Goal: Task Accomplishment & Management: Complete application form

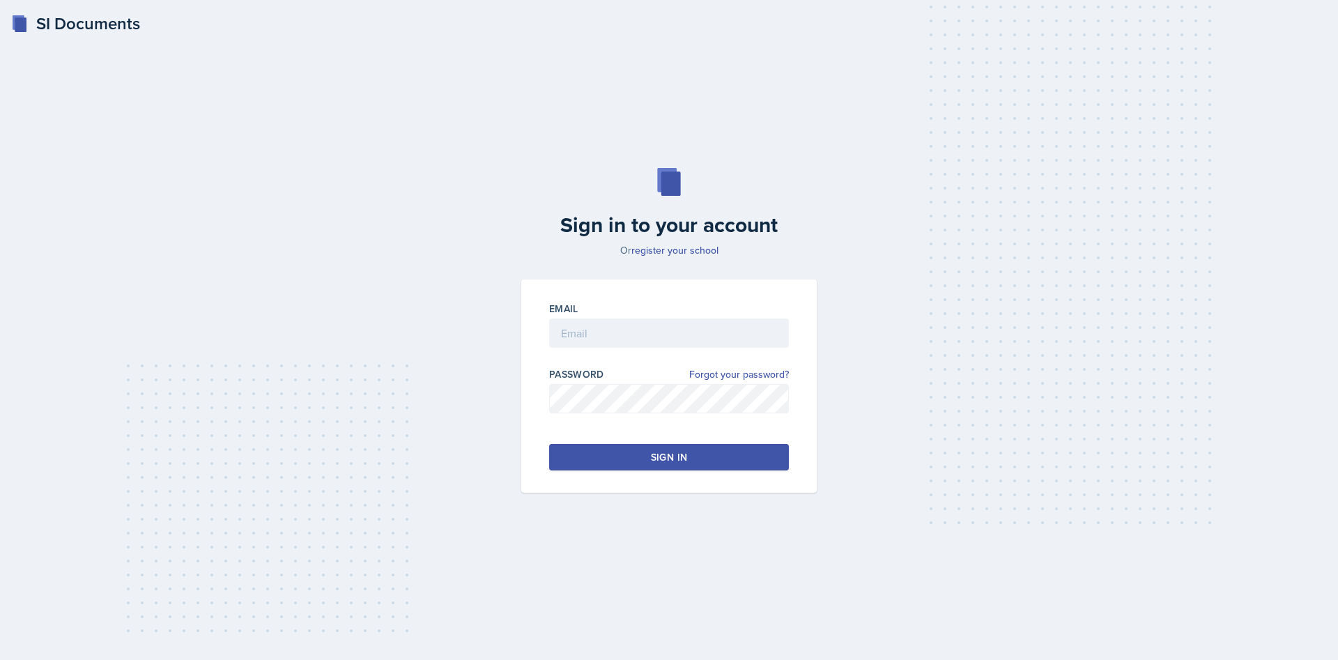
click at [1250, 161] on div "Sign in to your account Or register your school Email Password Forgot your pass…" at bounding box center [669, 330] width 1294 height 414
click at [1165, 97] on div "SI Documents Sign in to your account Or register your school Email Password For…" at bounding box center [669, 330] width 1338 height 660
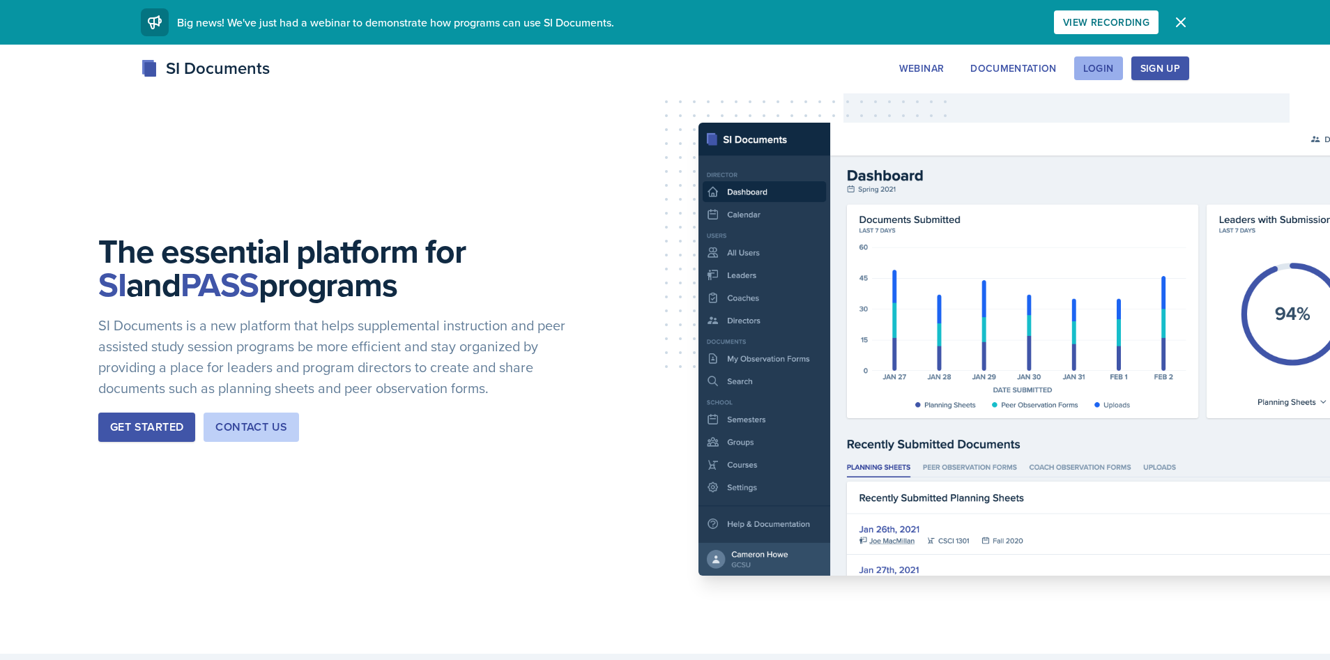
click at [1104, 68] on div "Login" at bounding box center [1098, 68] width 31 height 11
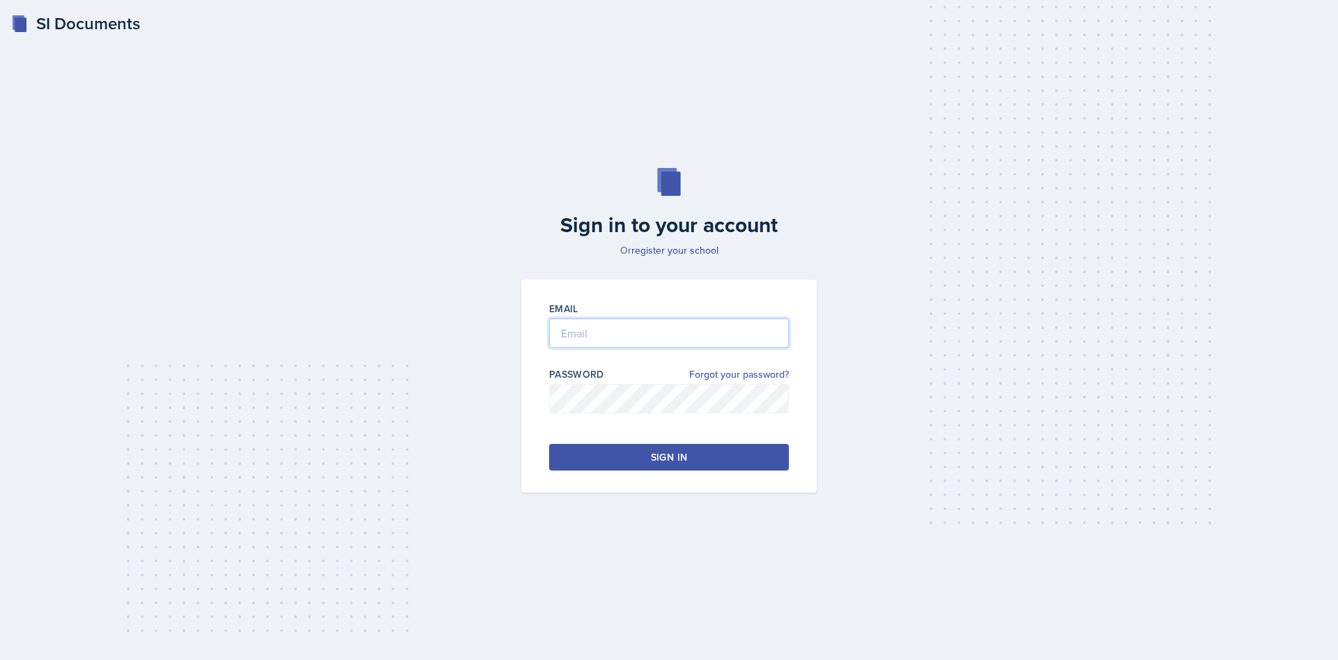
click at [608, 338] on input "email" at bounding box center [669, 333] width 240 height 29
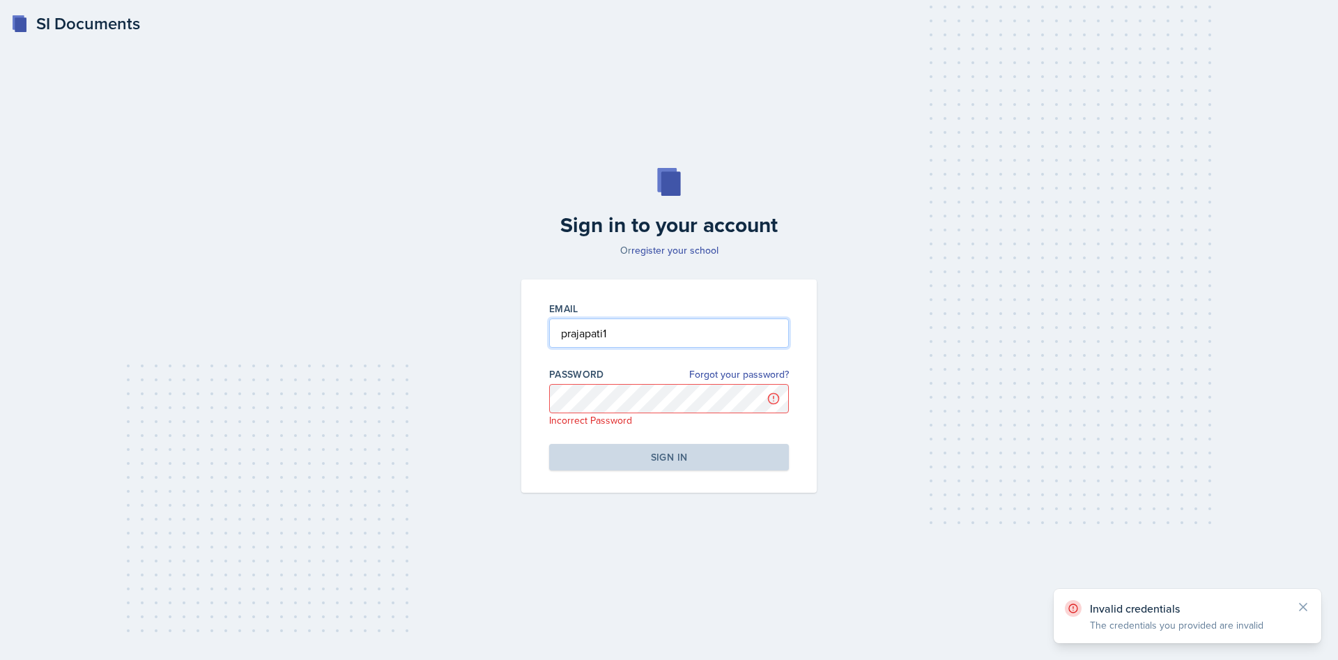
click at [657, 331] on input "prajapati1" at bounding box center [669, 333] width 240 height 29
type input "[EMAIL_ADDRESS][DOMAIN_NAME]"
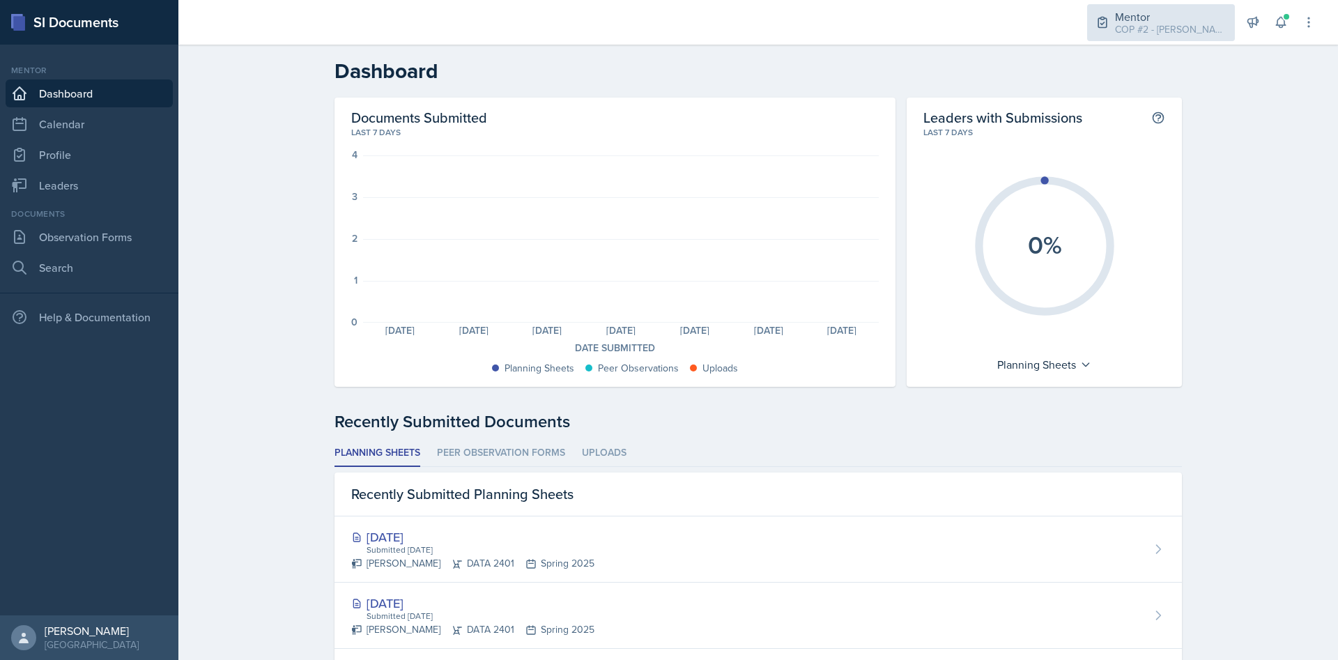
click at [1196, 20] on div "Mentor" at bounding box center [1171, 16] width 112 height 17
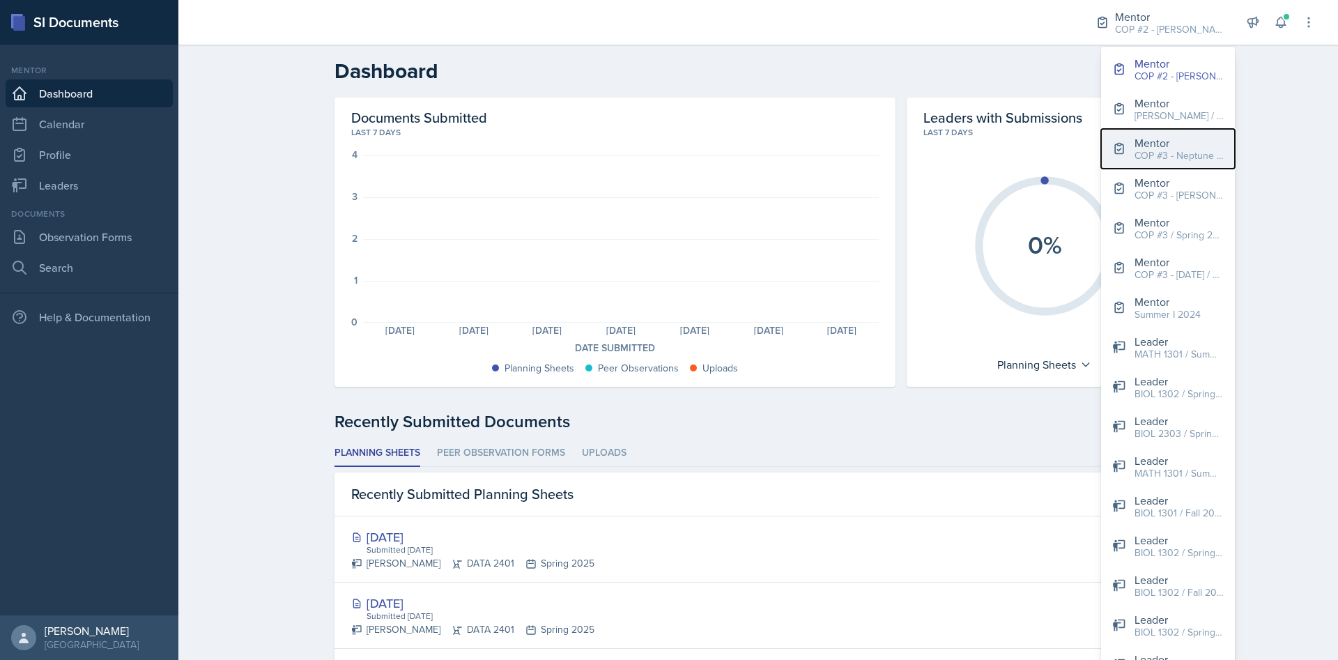
click at [1176, 145] on div "Mentor" at bounding box center [1179, 143] width 89 height 17
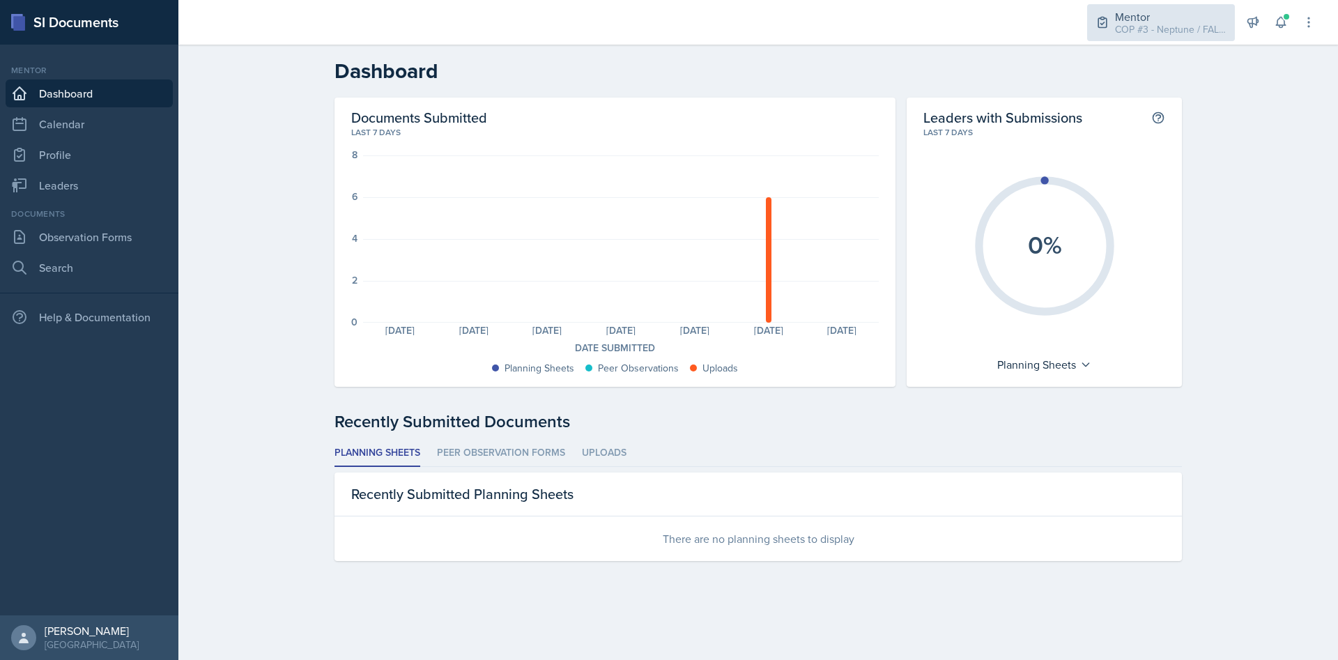
click at [1213, 25] on div "COP #3 - Neptune / FALL 2025" at bounding box center [1171, 29] width 112 height 15
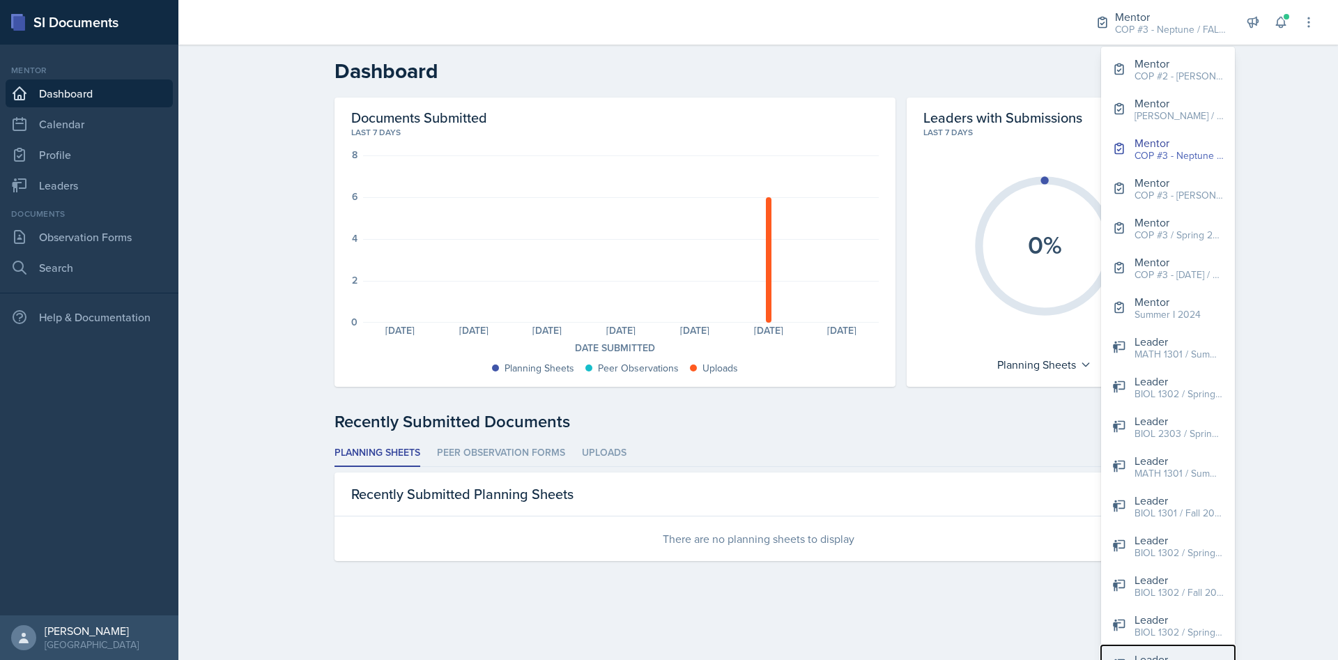
click at [1149, 647] on button "Leader MATH 1301 / Summer I 2024" at bounding box center [1168, 665] width 134 height 40
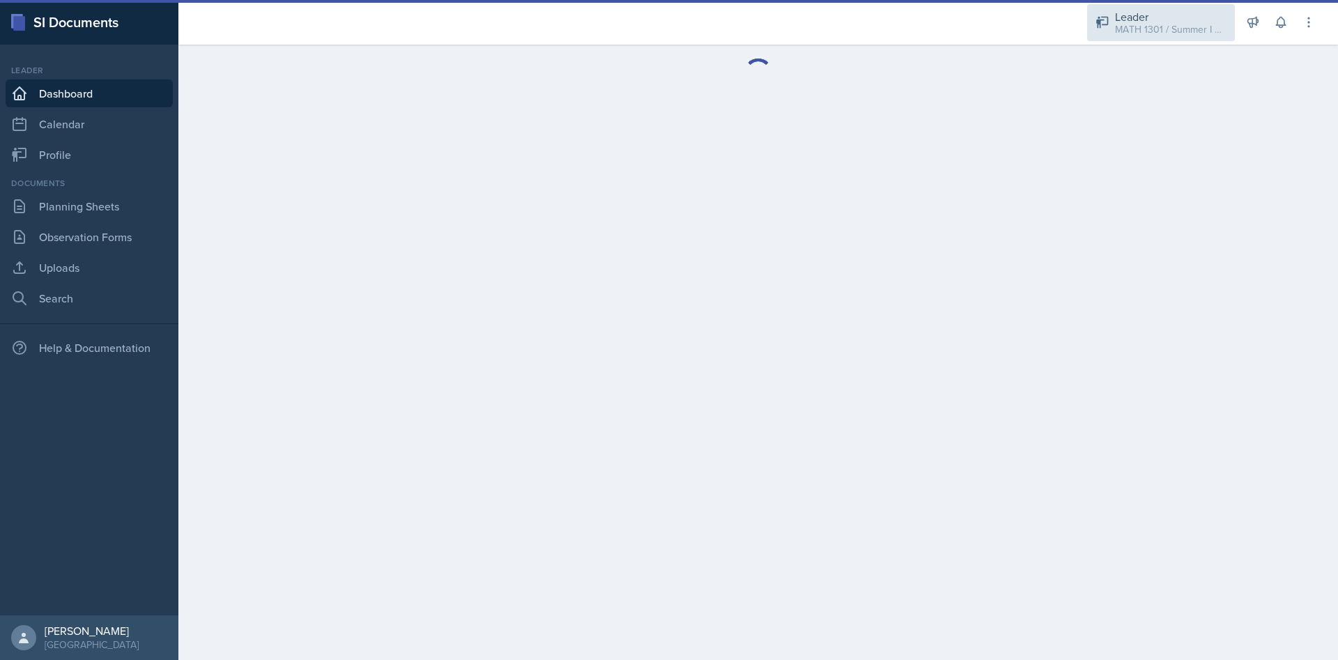
click at [1205, 29] on div "MATH 1301 / Summer I 2024" at bounding box center [1171, 29] width 112 height 15
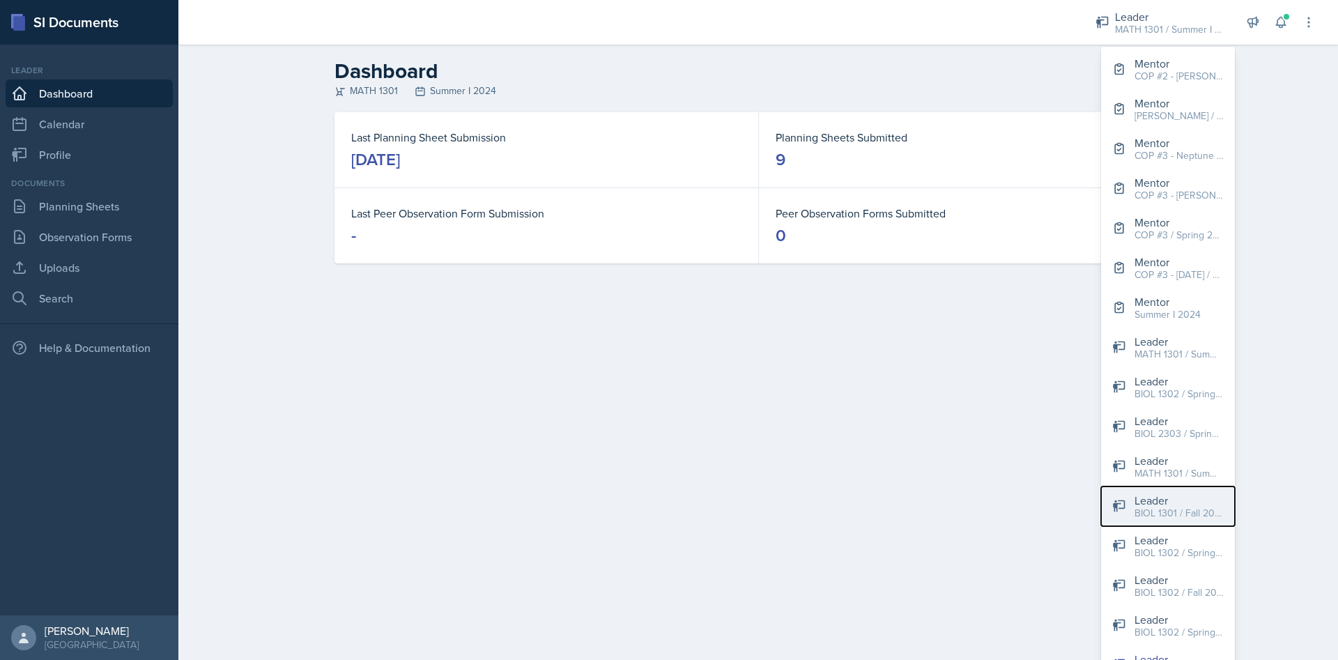
click at [1174, 513] on div "BIOL 1301 / Fall 2023" at bounding box center [1179, 513] width 89 height 15
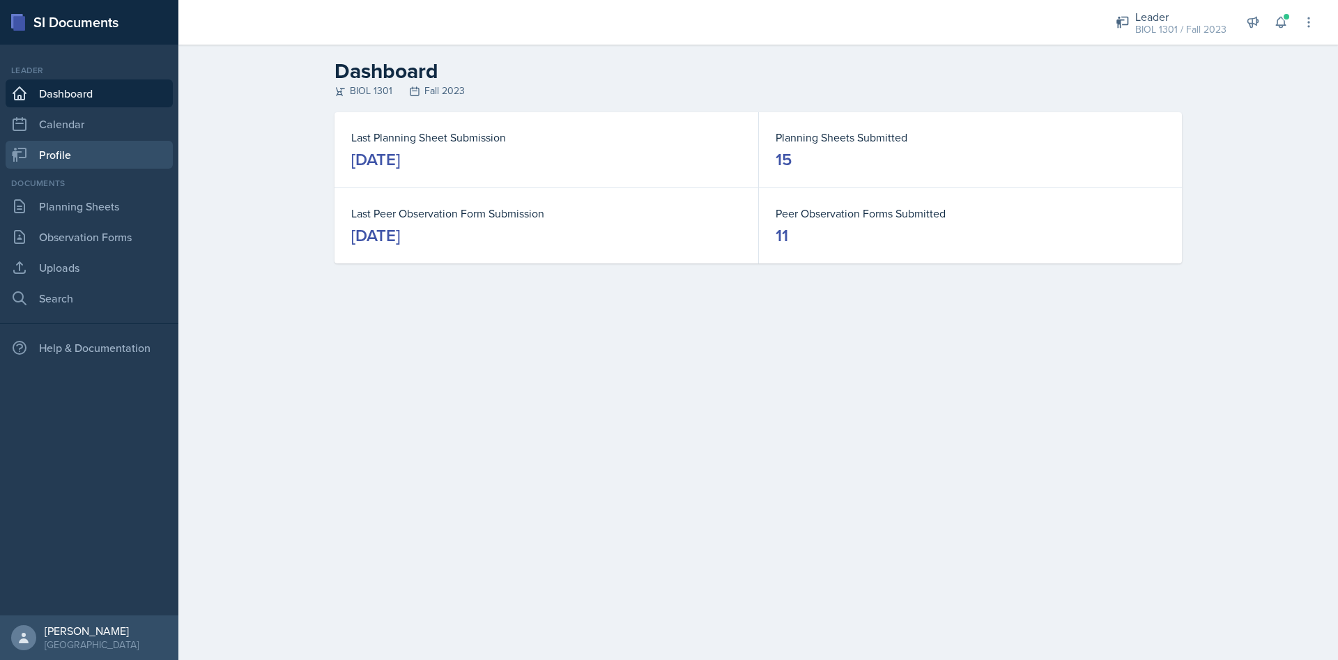
click at [60, 159] on link "Profile" at bounding box center [89, 155] width 167 height 28
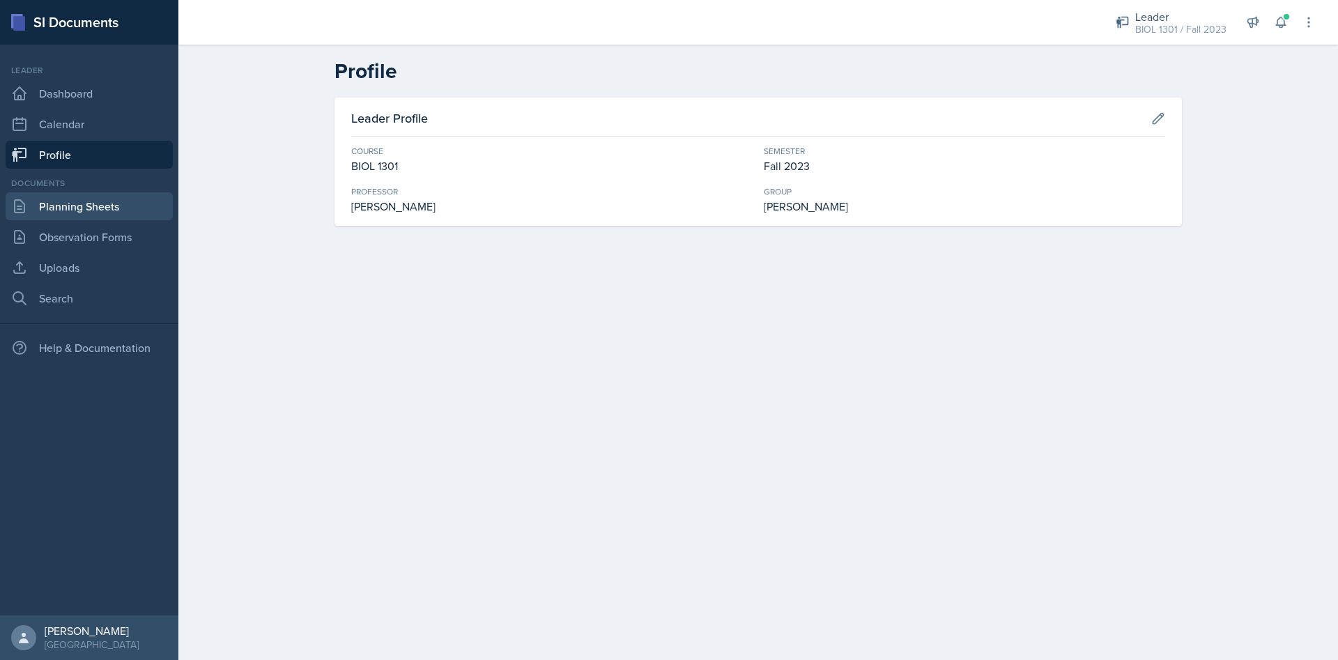
click at [49, 208] on link "Planning Sheets" at bounding box center [89, 206] width 167 height 28
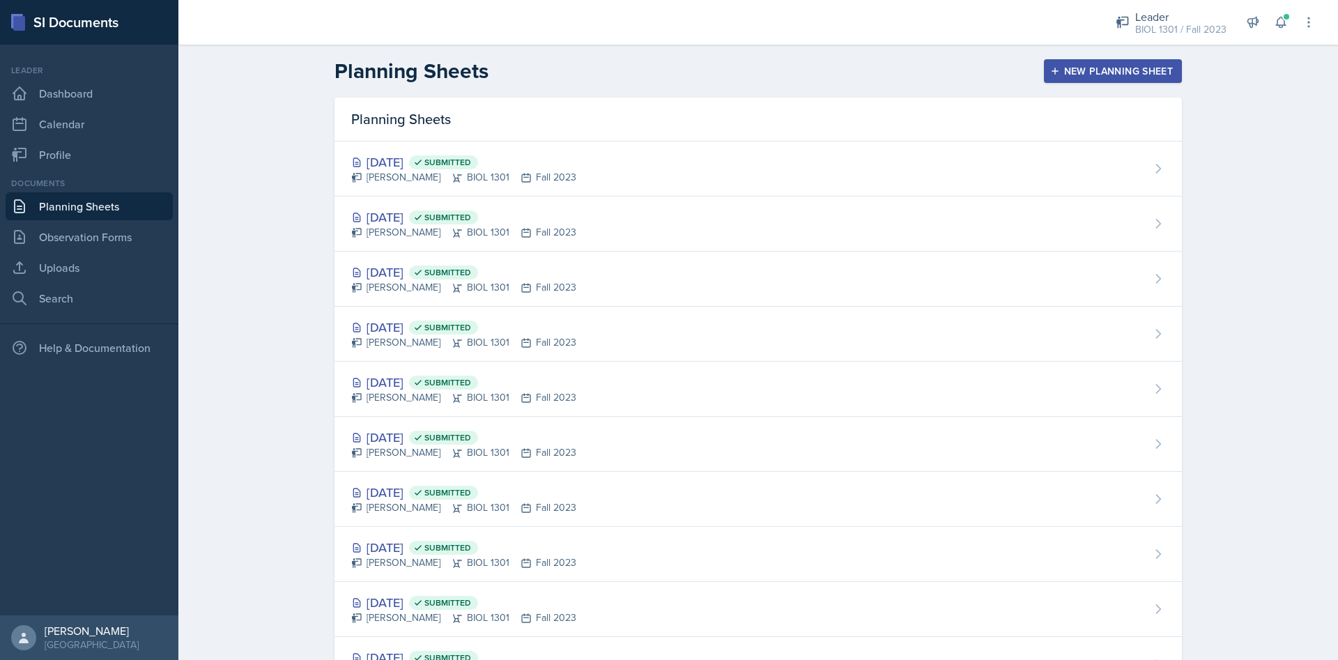
click at [1052, 75] on icon "button" at bounding box center [1055, 71] width 10 height 10
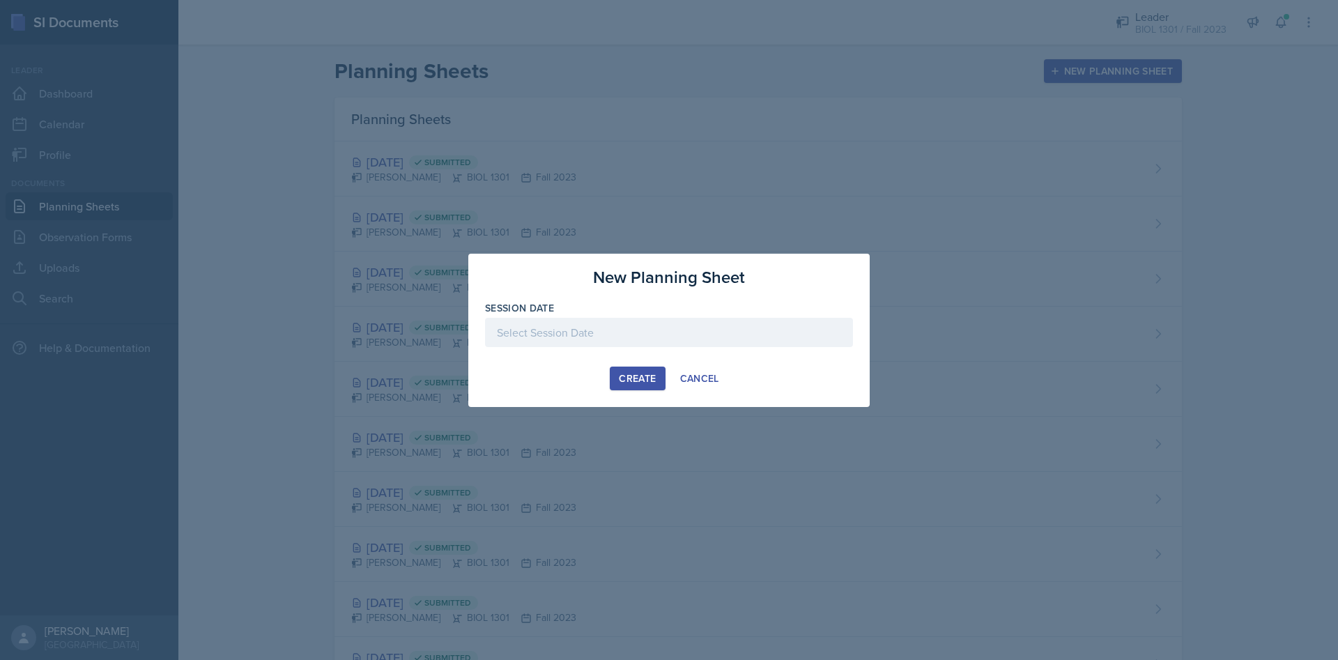
click at [537, 333] on div at bounding box center [669, 332] width 368 height 29
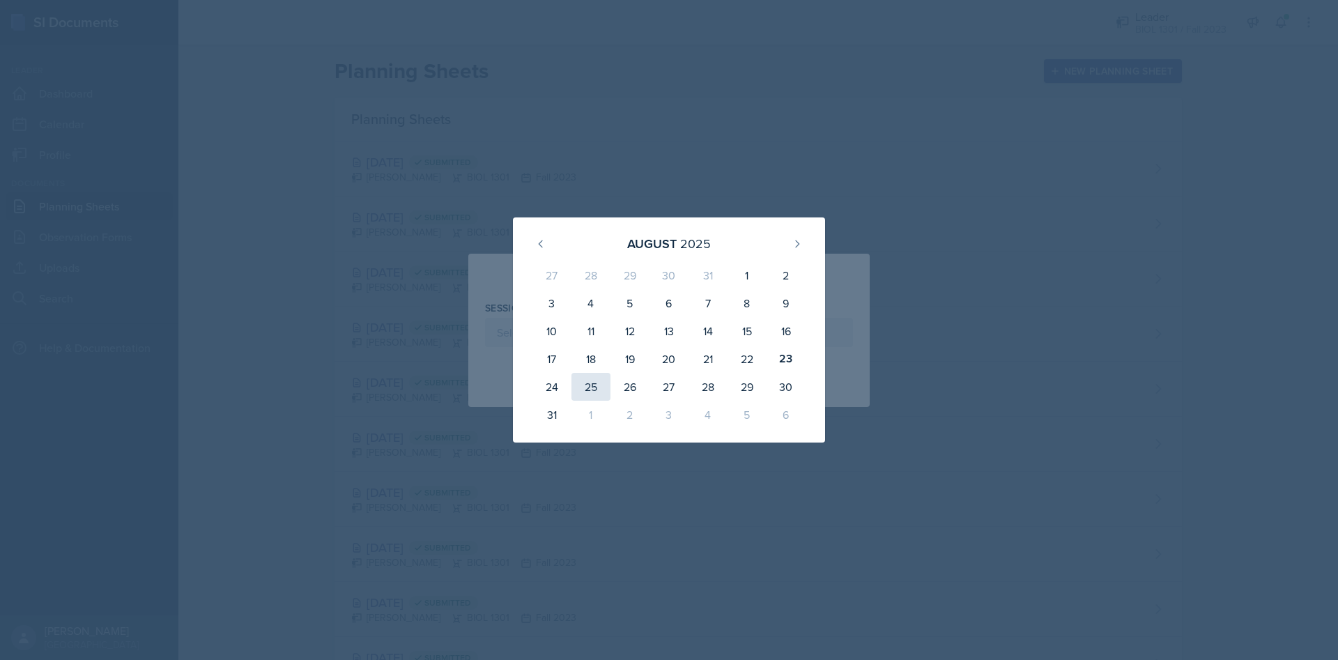
click at [588, 388] on div "25" at bounding box center [590, 387] width 39 height 28
type input "August 25th, 2025"
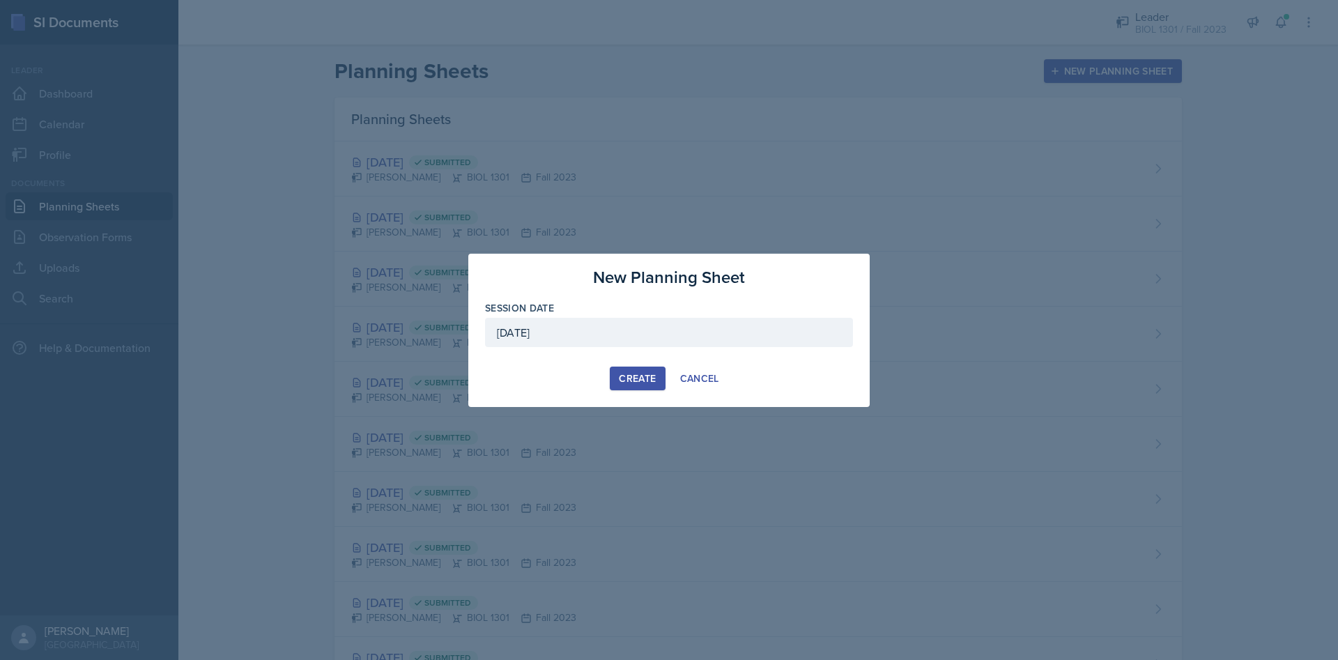
click at [627, 381] on div "Create" at bounding box center [637, 378] width 37 height 11
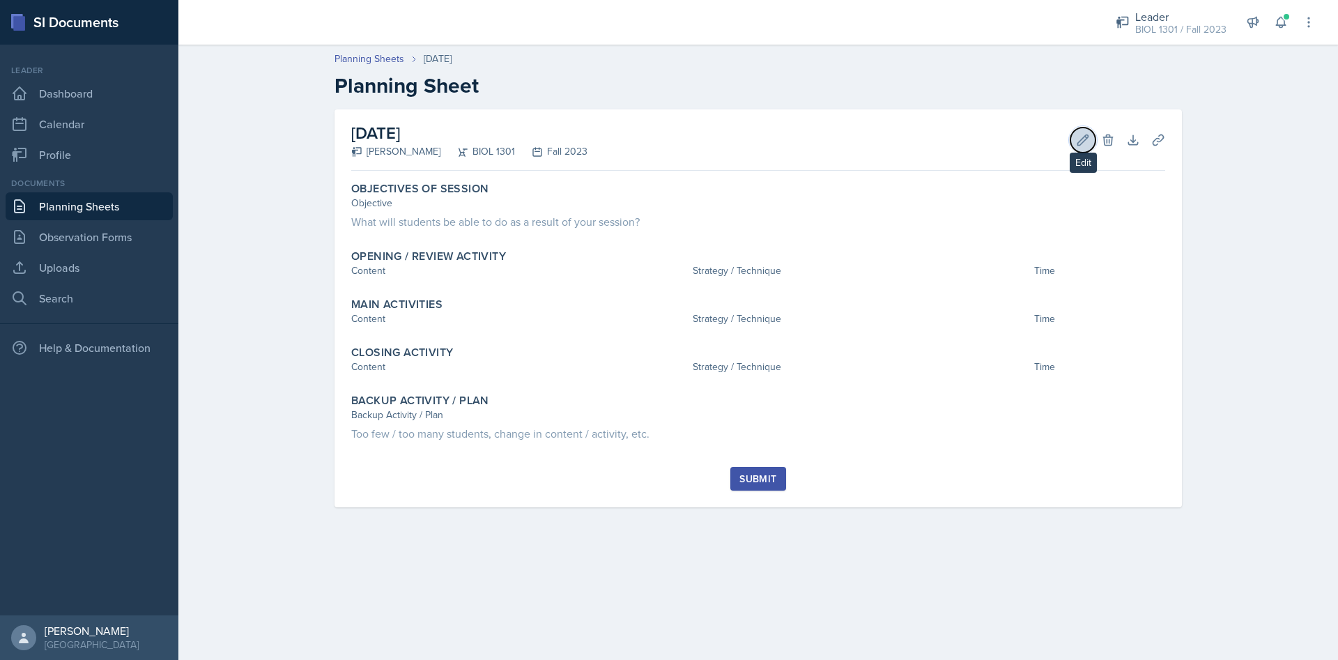
click at [1081, 145] on icon at bounding box center [1083, 140] width 14 height 14
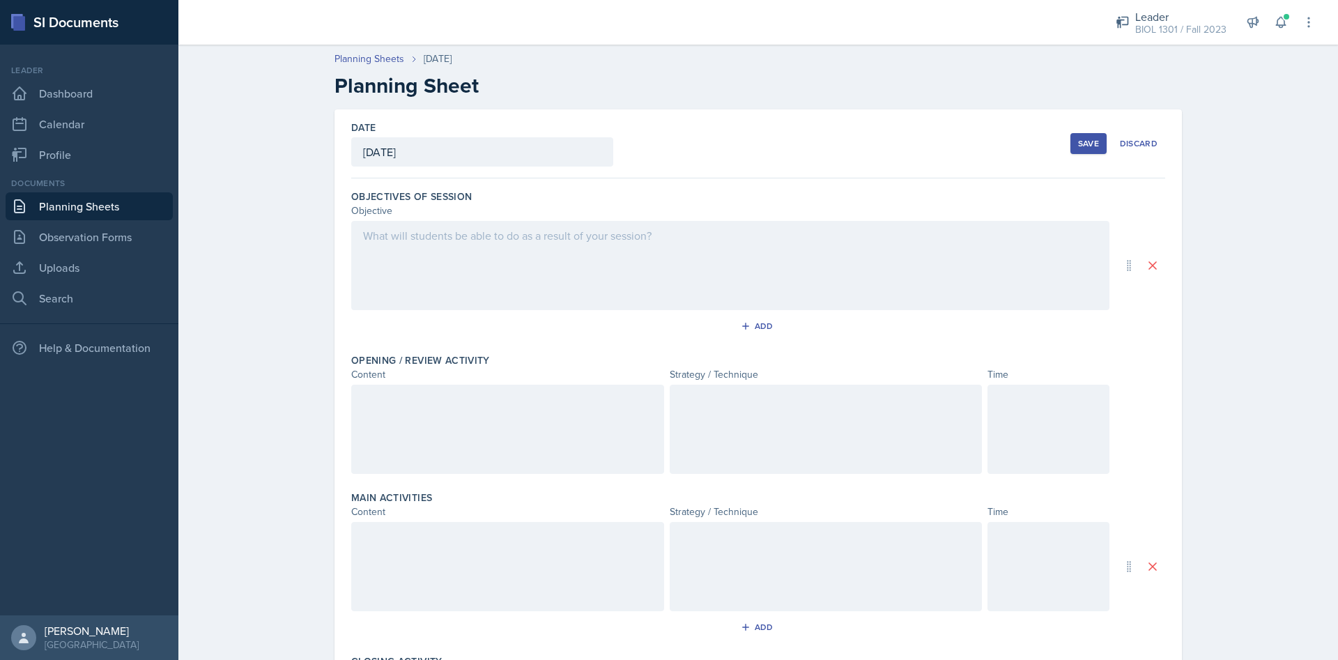
click at [1083, 146] on div "Save" at bounding box center [1088, 143] width 21 height 11
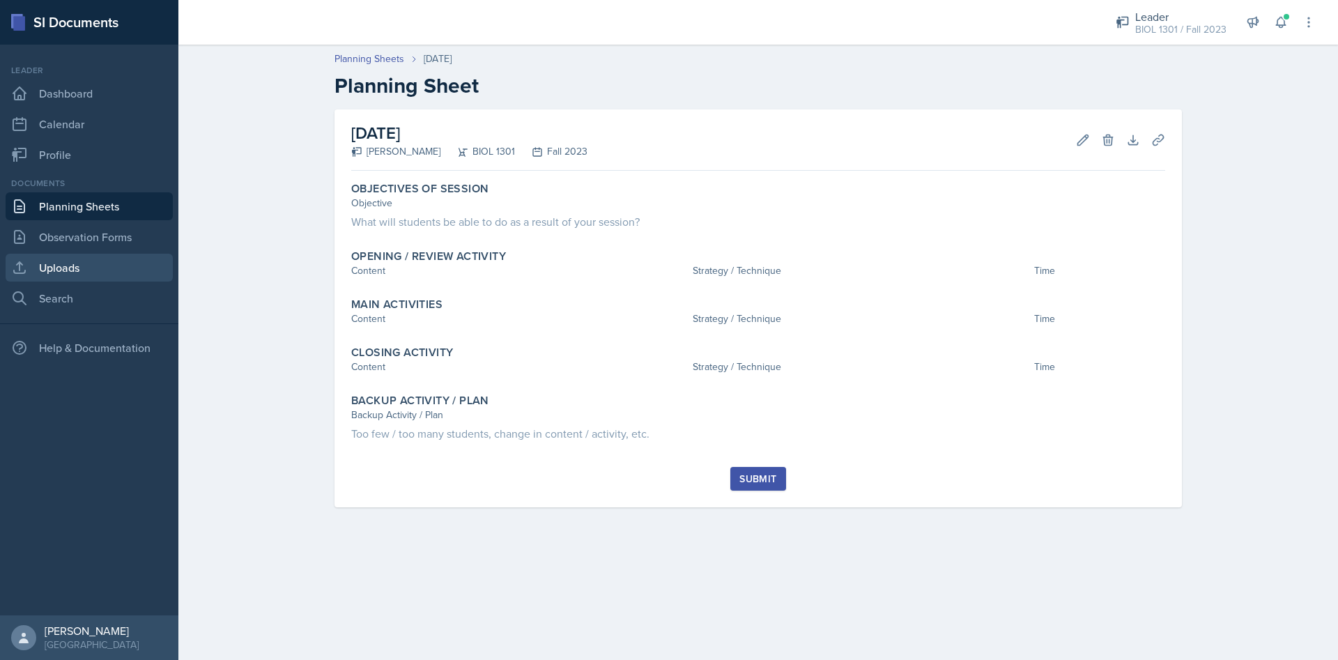
click at [51, 270] on link "Uploads" at bounding box center [89, 268] width 167 height 28
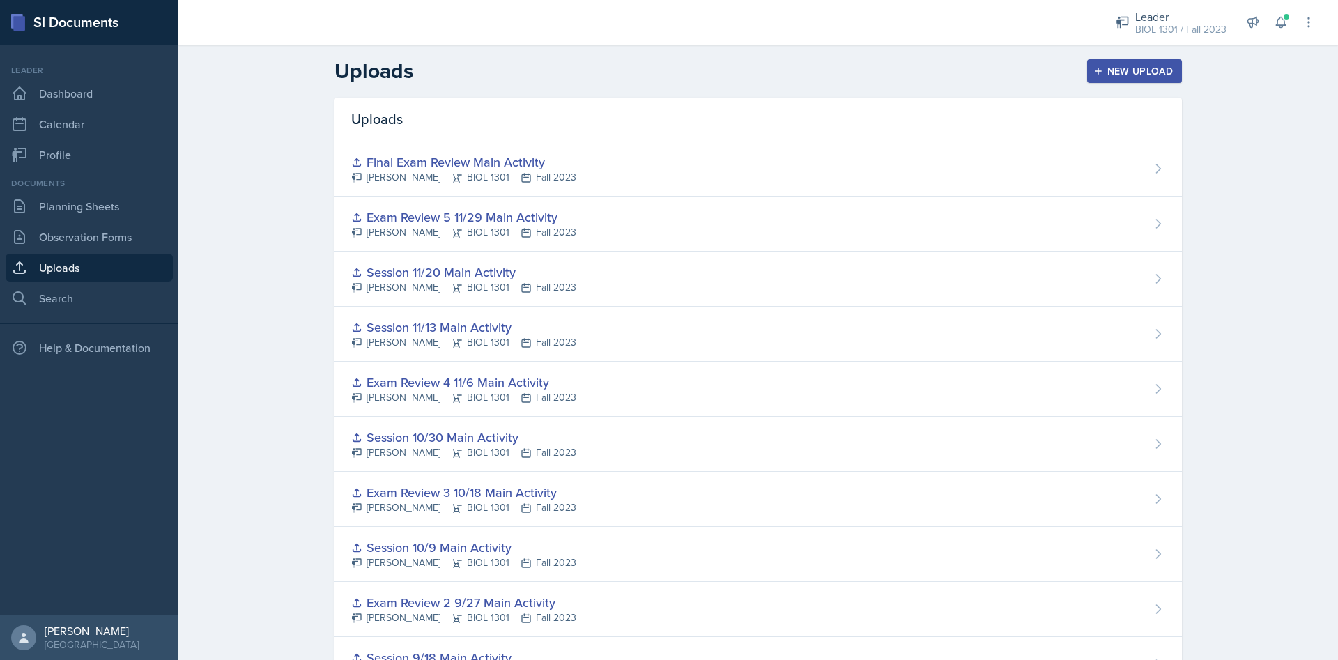
click at [1103, 74] on div "New Upload" at bounding box center [1134, 71] width 77 height 11
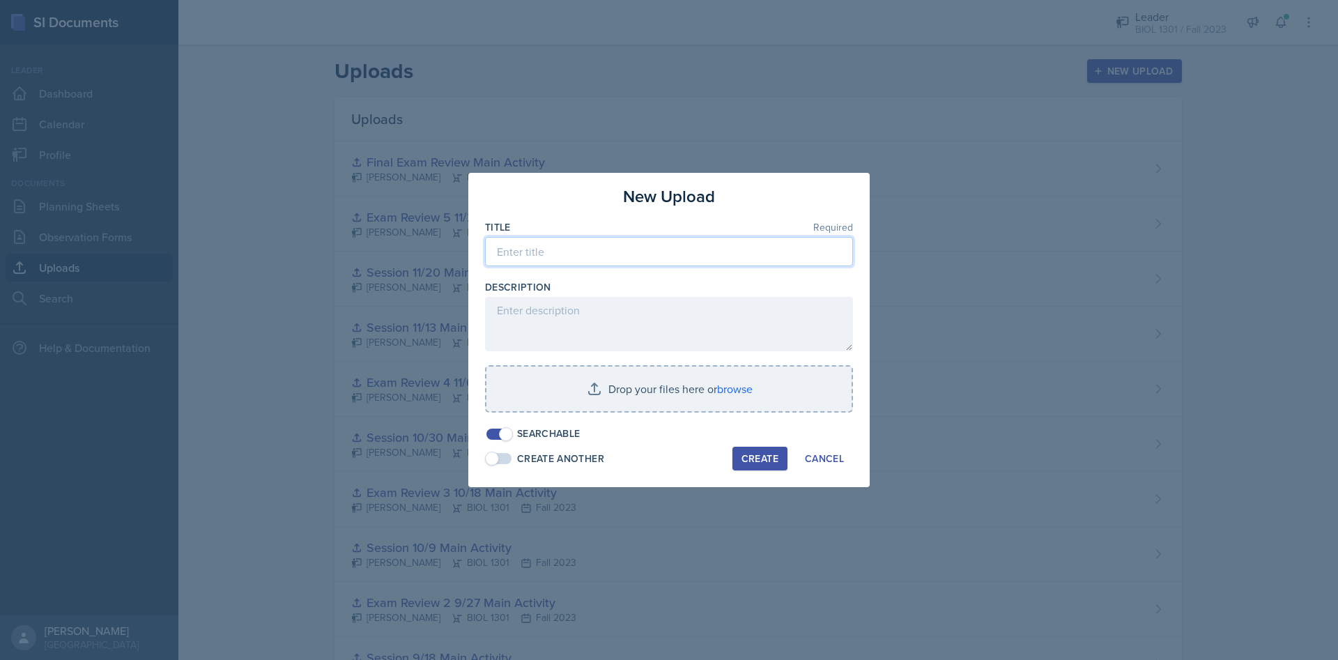
click at [651, 259] on input at bounding box center [669, 251] width 368 height 29
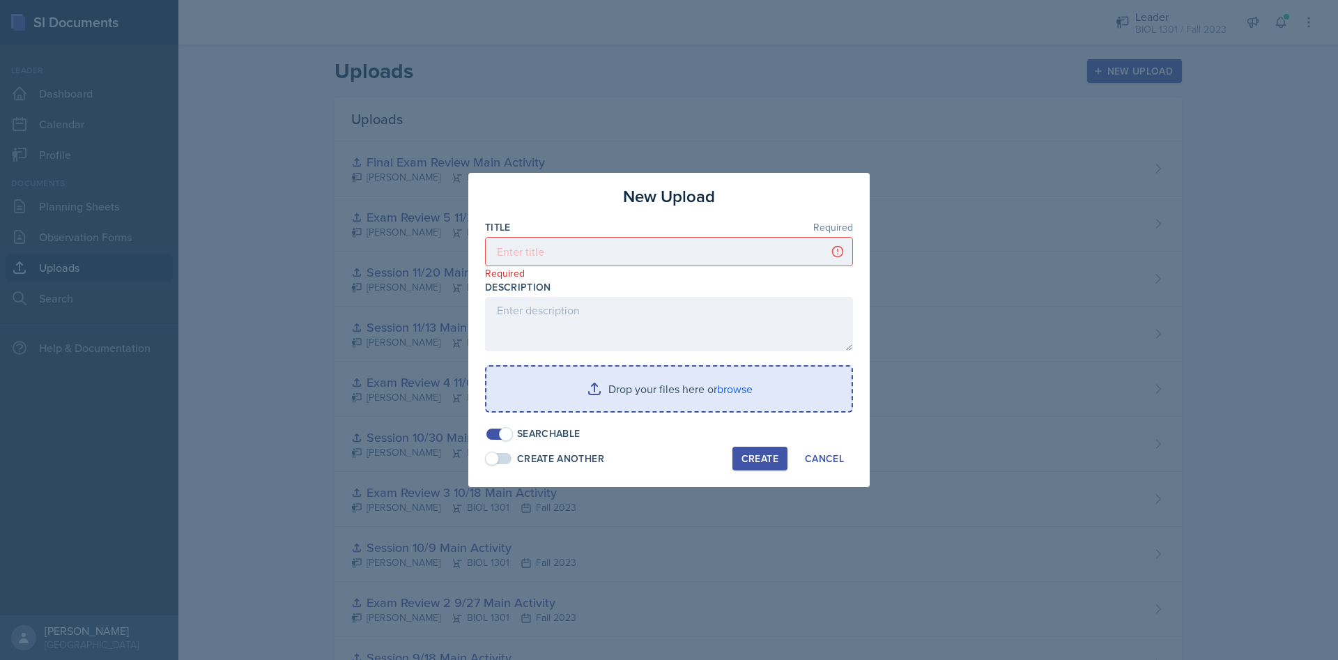
click at [620, 393] on input "file" at bounding box center [668, 389] width 365 height 45
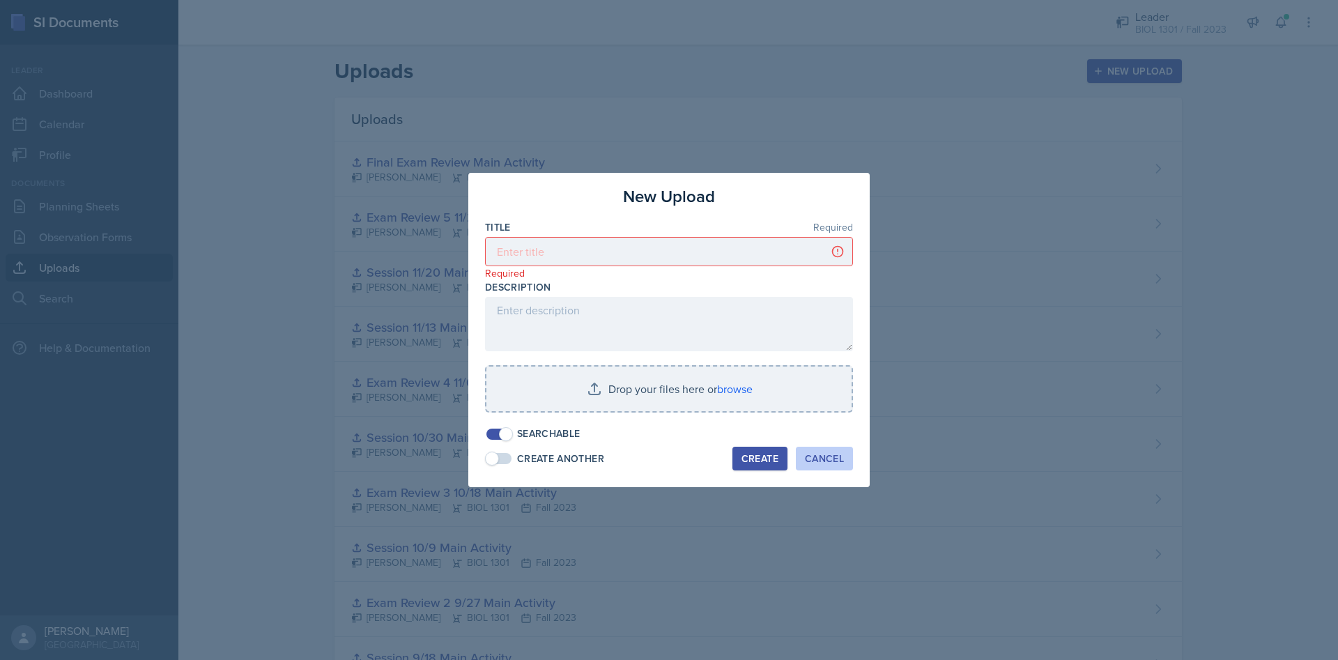
click at [827, 463] on div "Cancel" at bounding box center [824, 458] width 39 height 11
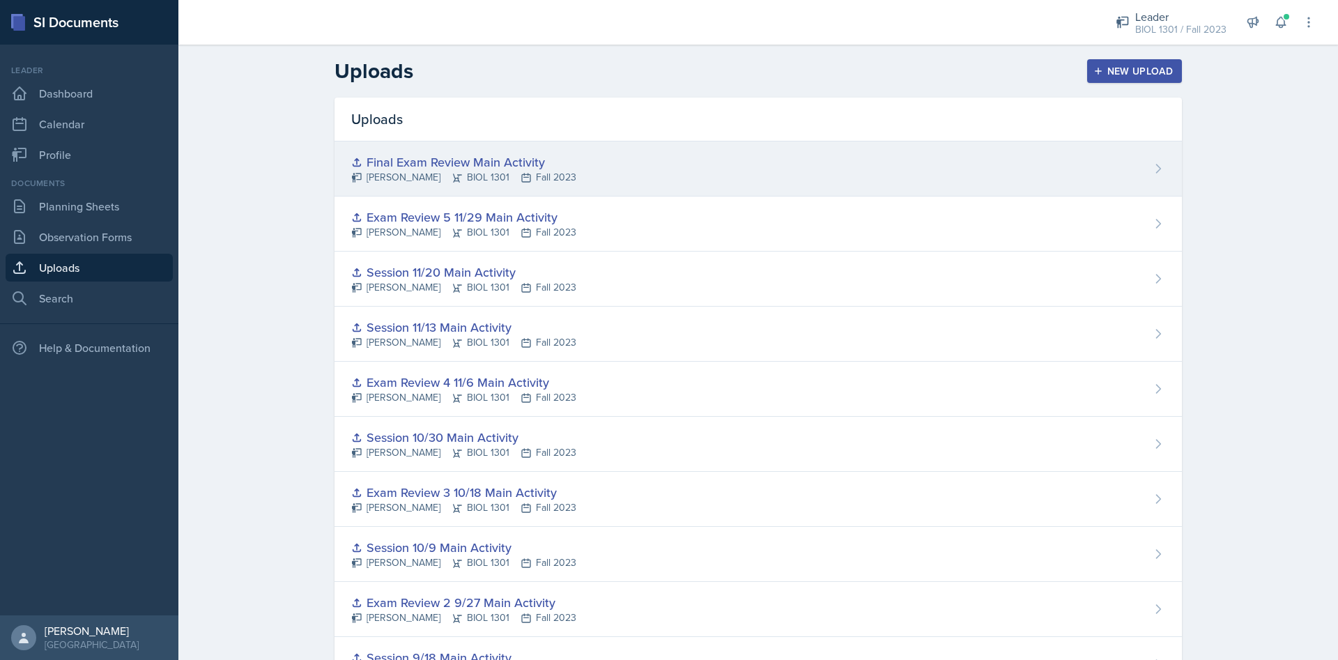
click at [473, 162] on div "Final Exam Review Main Activity" at bounding box center [463, 162] width 225 height 19
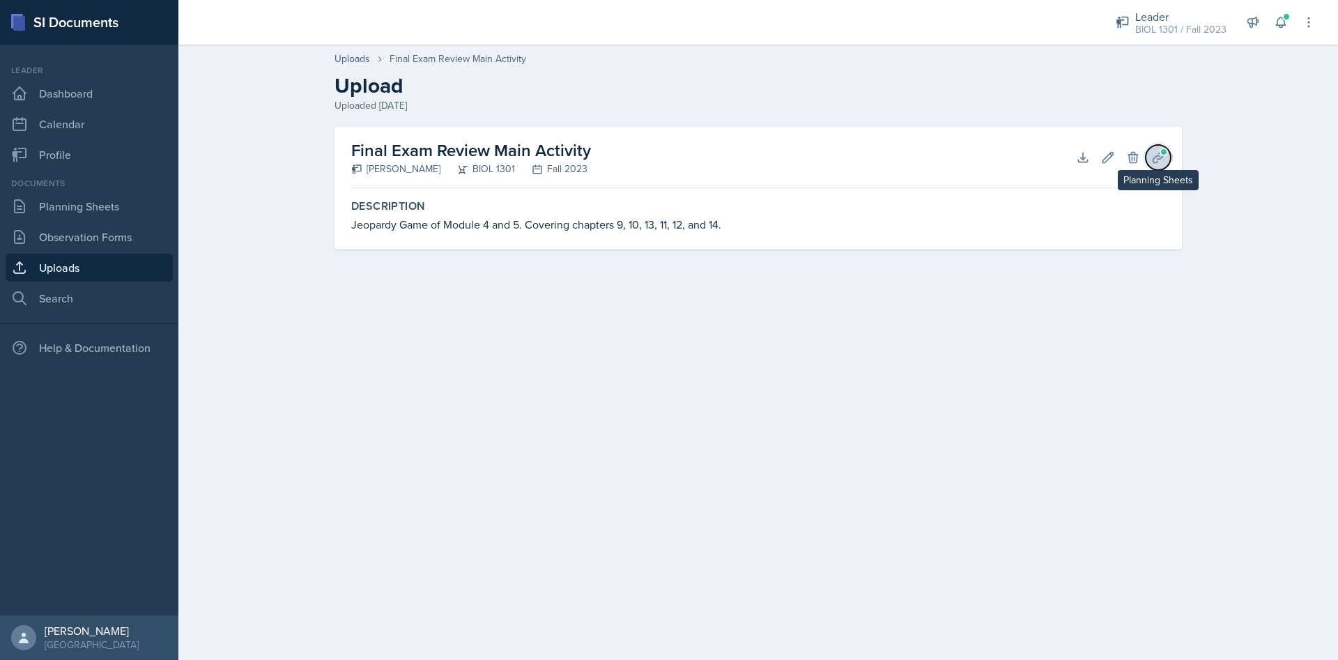
click at [1160, 159] on icon at bounding box center [1158, 157] width 10 height 10
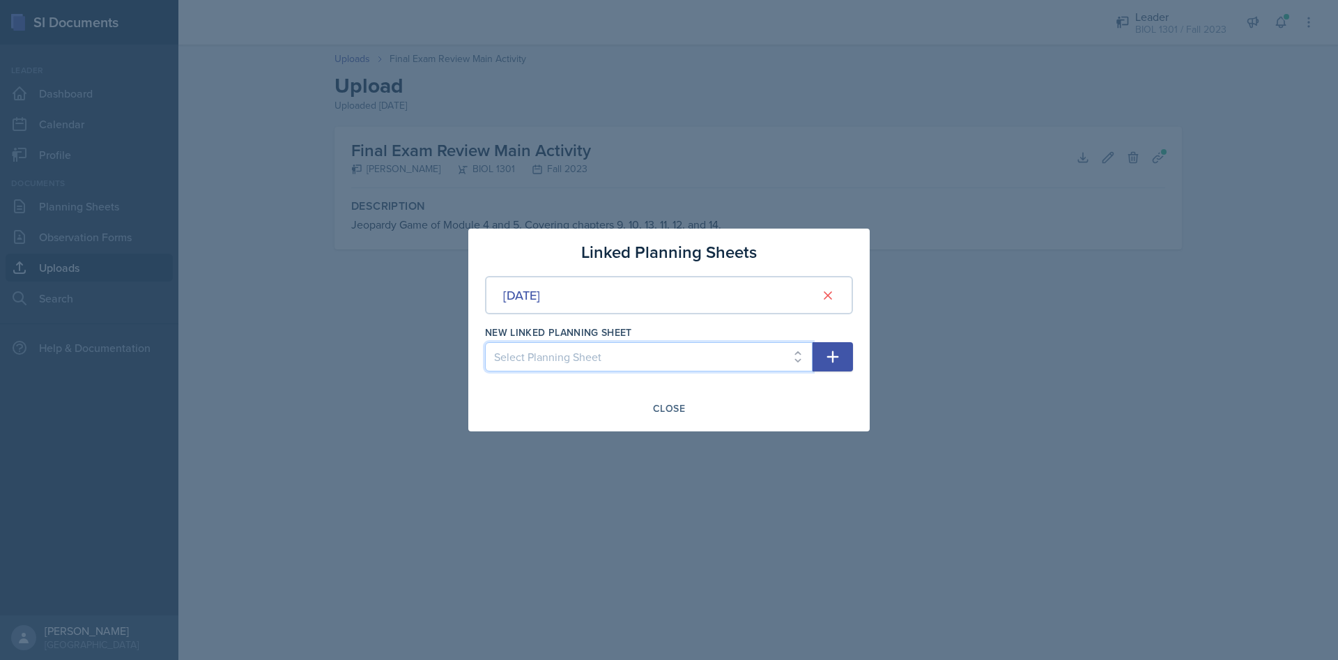
click at [555, 355] on select "Select Planning Sheet Aug 25th, 2025 Nov 29th, 2023 Nov 20th, 2023 Nov 13th, 20…" at bounding box center [649, 356] width 328 height 29
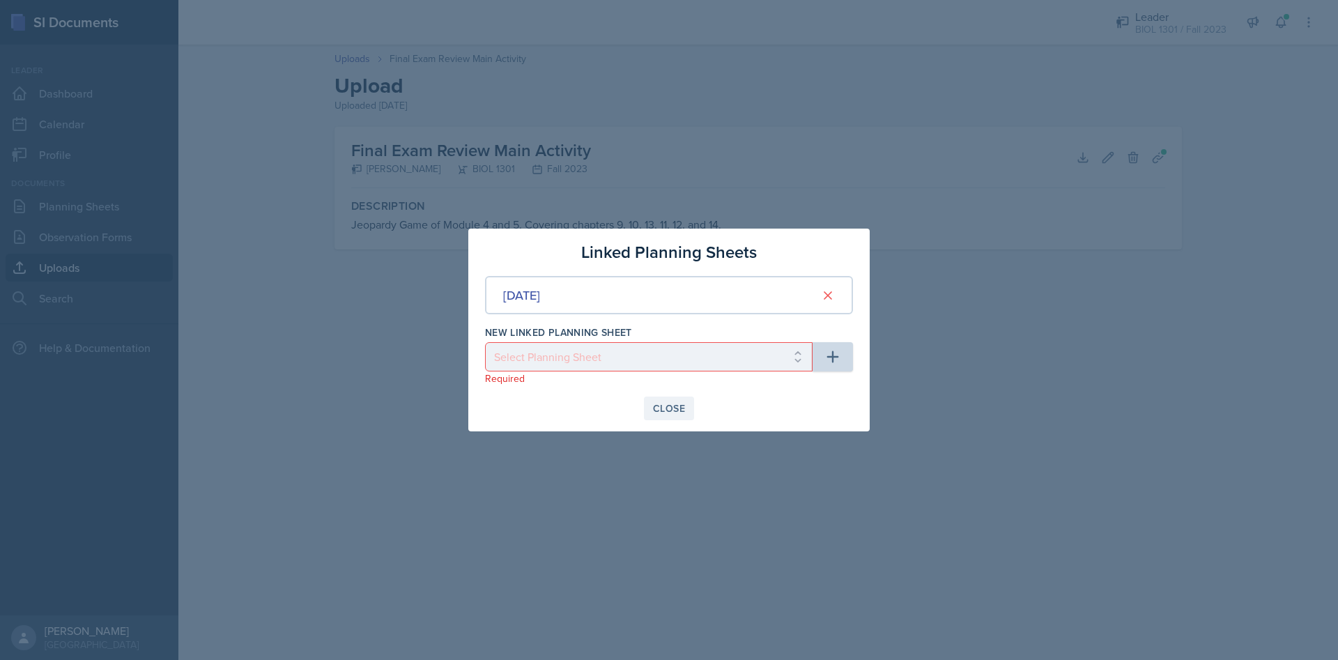
click at [678, 411] on div "Close" at bounding box center [669, 408] width 32 height 11
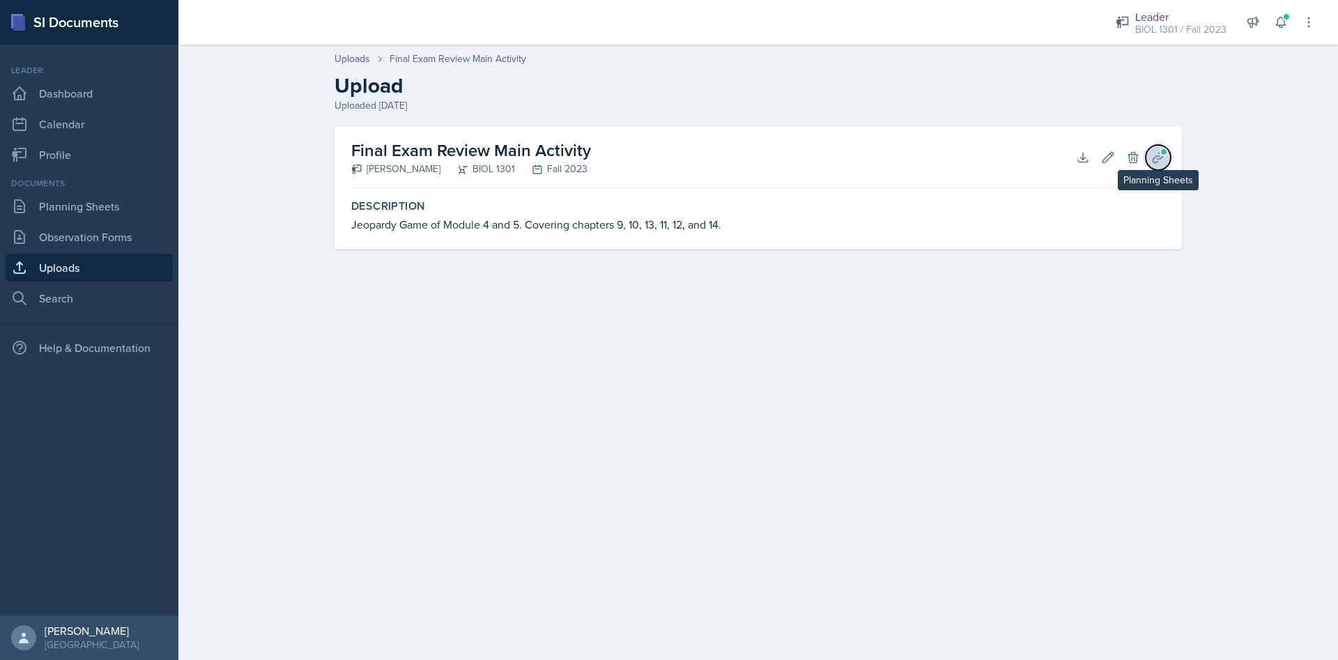
click at [1153, 161] on icon at bounding box center [1158, 158] width 14 height 14
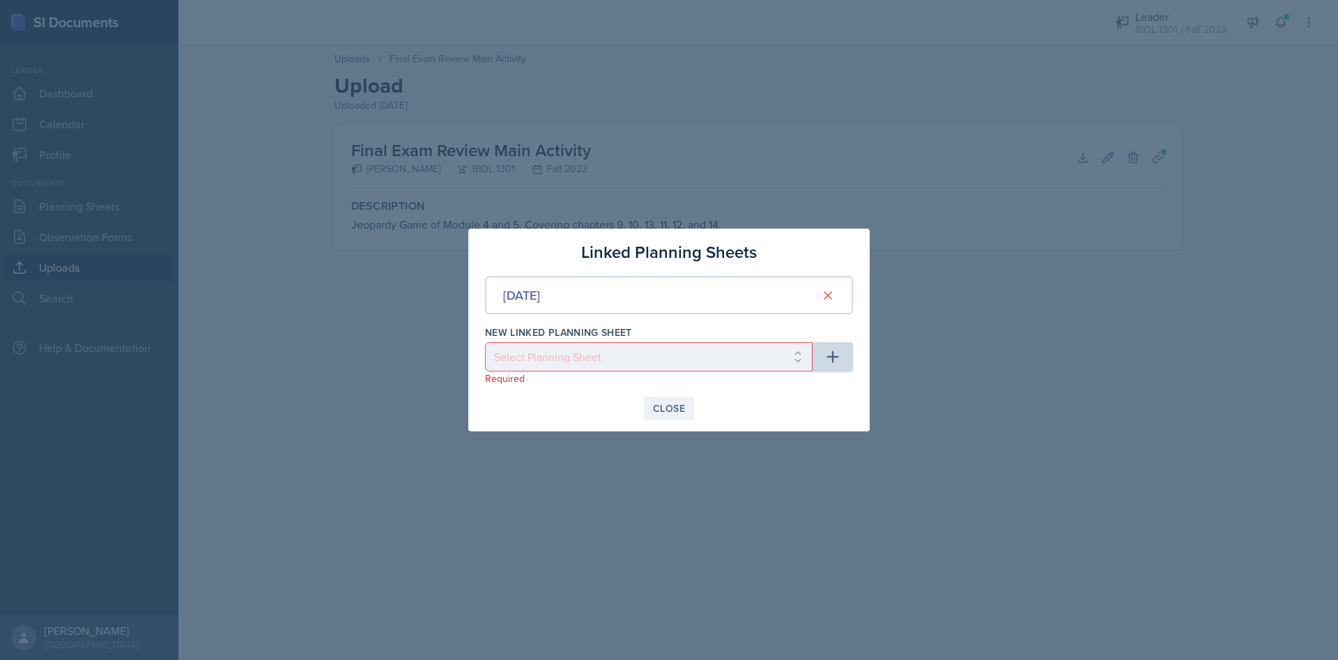
click at [681, 419] on button "Close" at bounding box center [669, 409] width 50 height 24
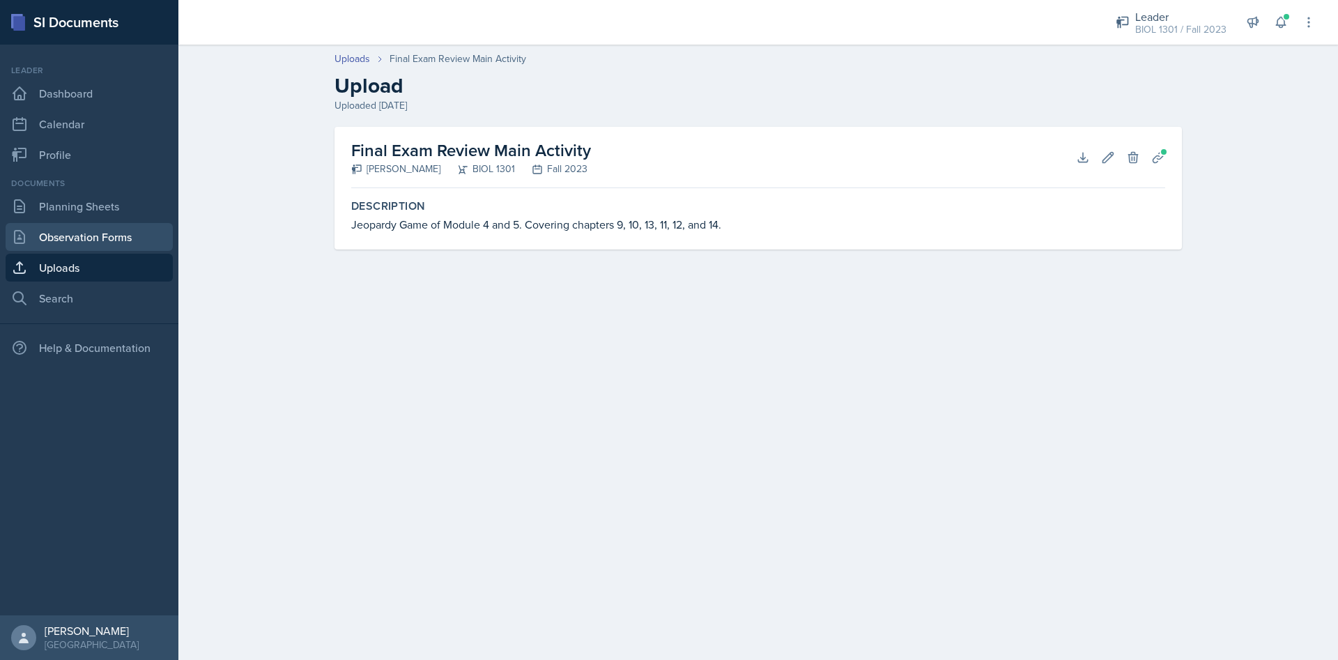
click at [56, 238] on link "Observation Forms" at bounding box center [89, 237] width 167 height 28
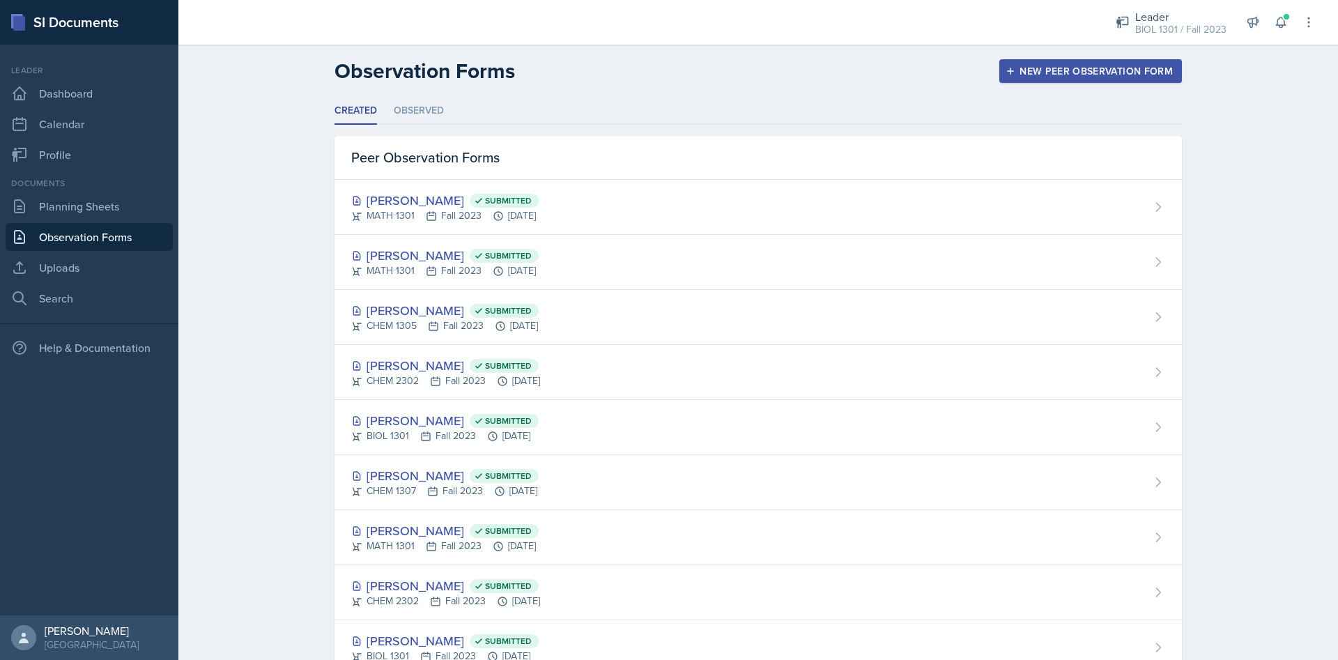
click at [1054, 72] on div "New Peer Observation Form" at bounding box center [1090, 71] width 164 height 11
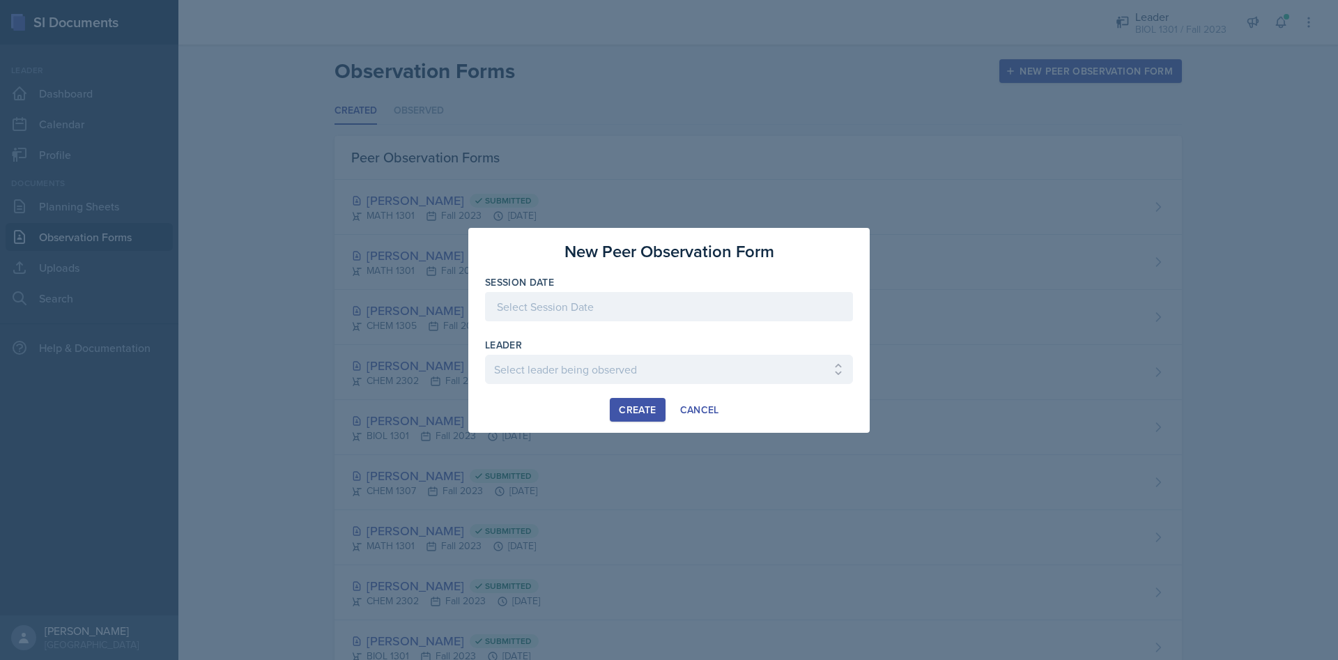
click at [648, 308] on div at bounding box center [669, 306] width 368 height 29
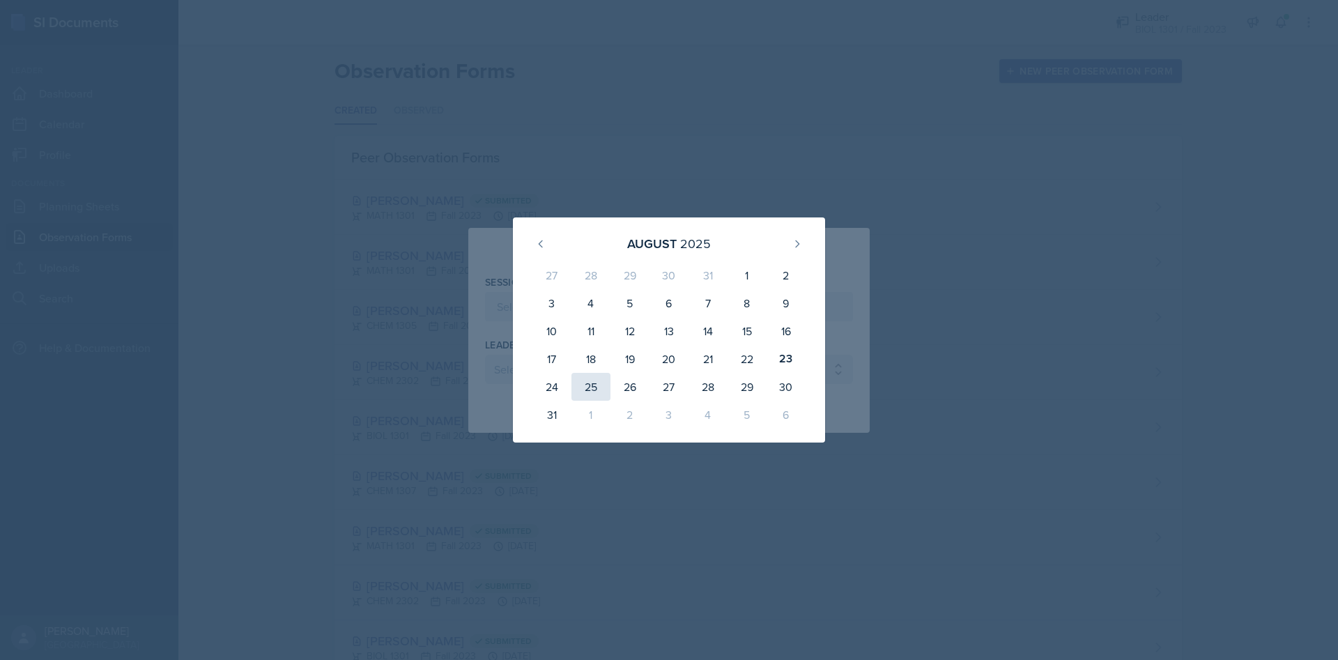
click at [590, 383] on div "25" at bounding box center [590, 387] width 39 height 28
type input "August 25th, 2025"
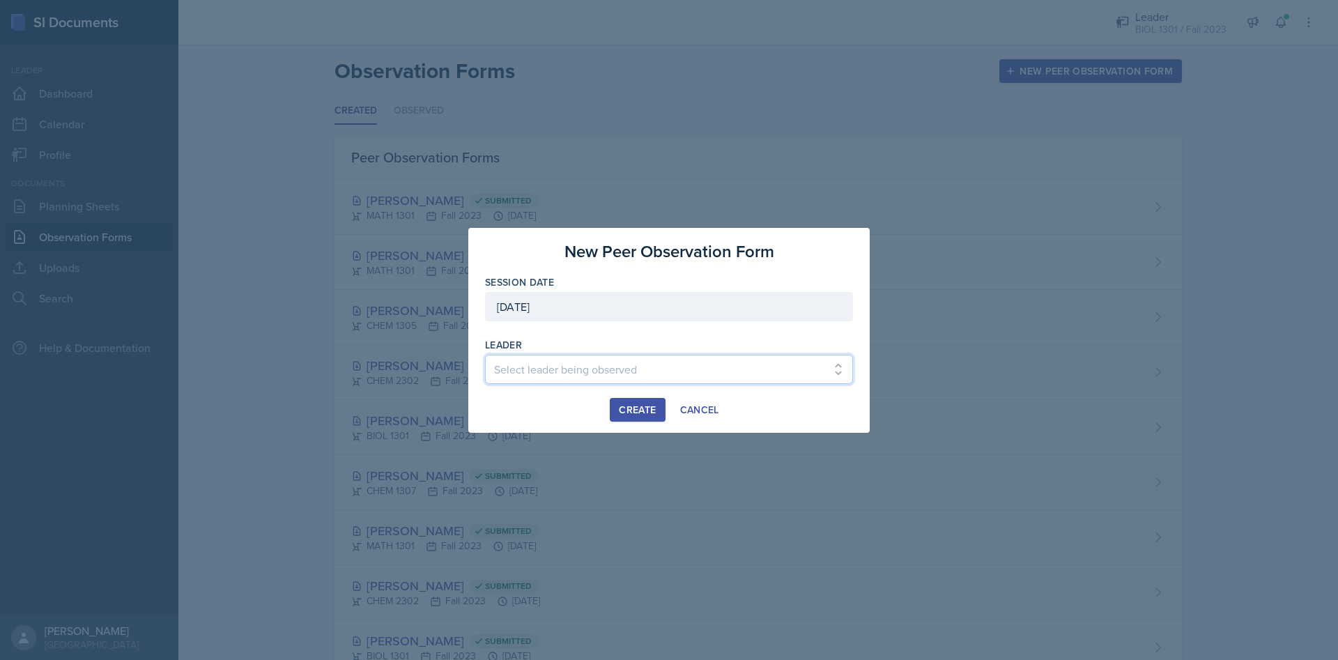
click at [562, 367] on select "Select leader being observed Isaiah Le / CHEM 1307 / Jasmine Javier Celestino /…" at bounding box center [669, 369] width 368 height 29
select select "3e662e8e-c9b1-4d54-b454-0d110a1bfa9c"
click at [485, 355] on select "Select leader being observed Isaiah Le / CHEM 1307 / Jasmine Javier Celestino /…" at bounding box center [669, 369] width 368 height 29
click at [636, 412] on div "Create" at bounding box center [637, 409] width 37 height 11
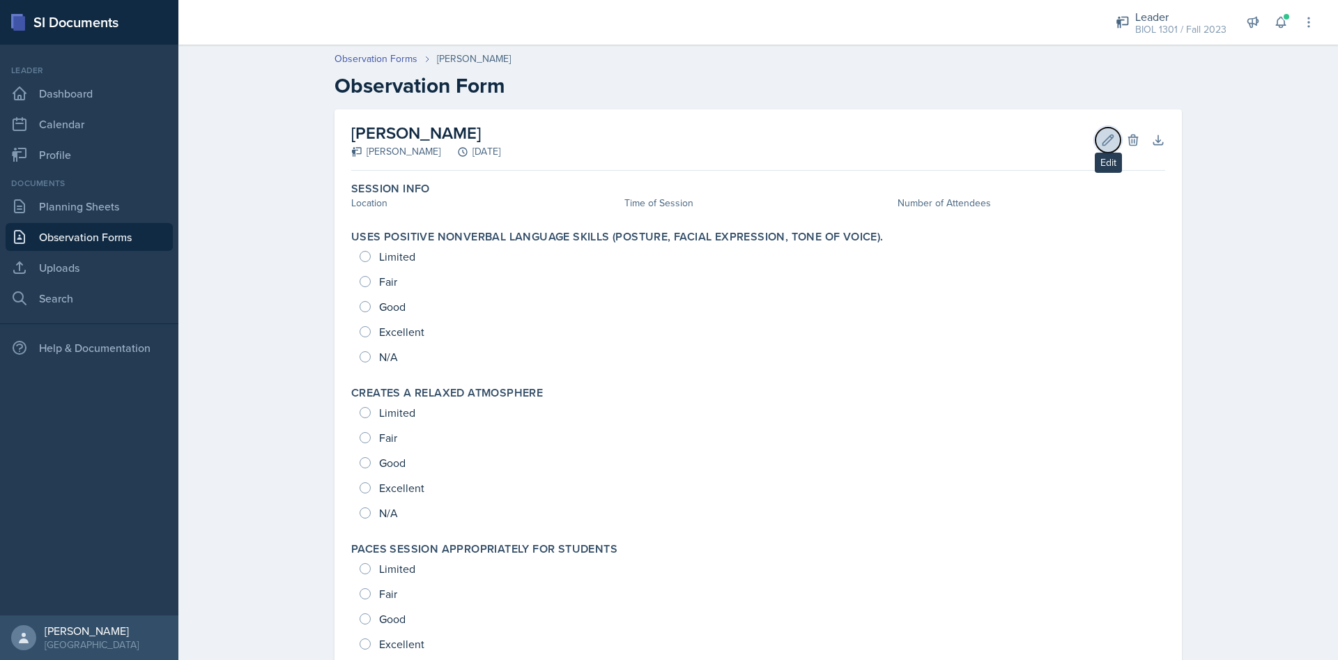
click at [1101, 134] on icon at bounding box center [1108, 140] width 14 height 14
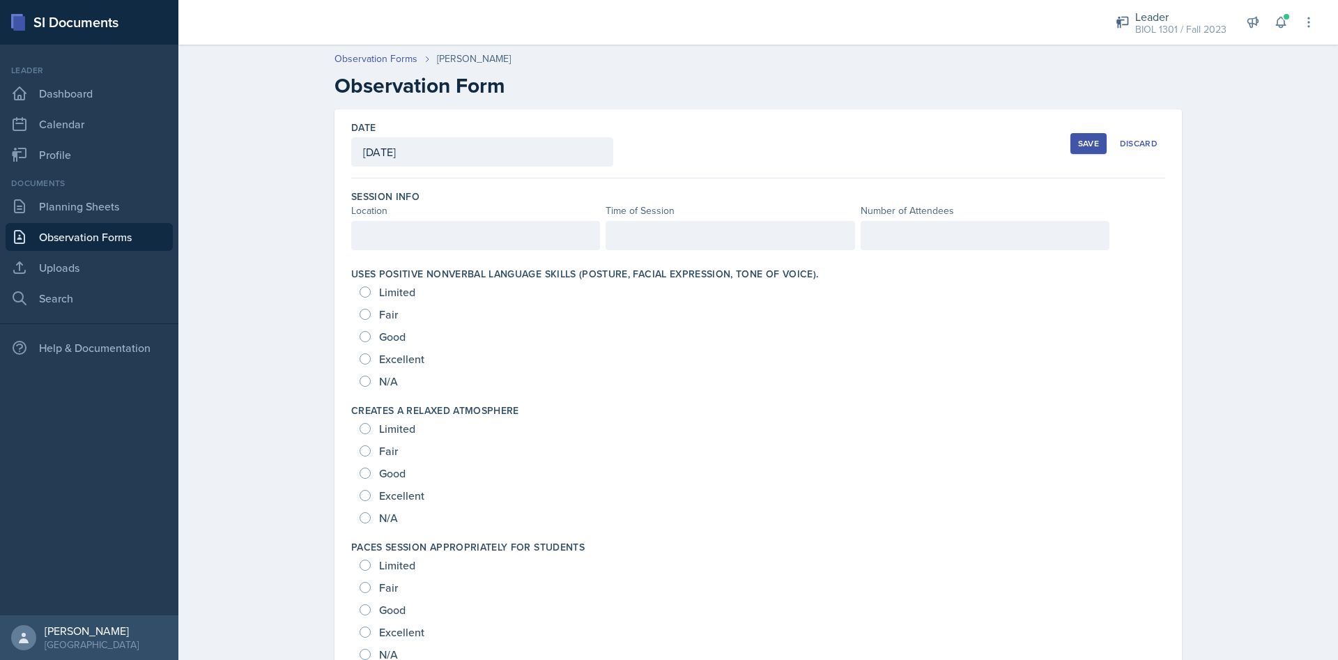
click at [650, 238] on div at bounding box center [730, 235] width 249 height 29
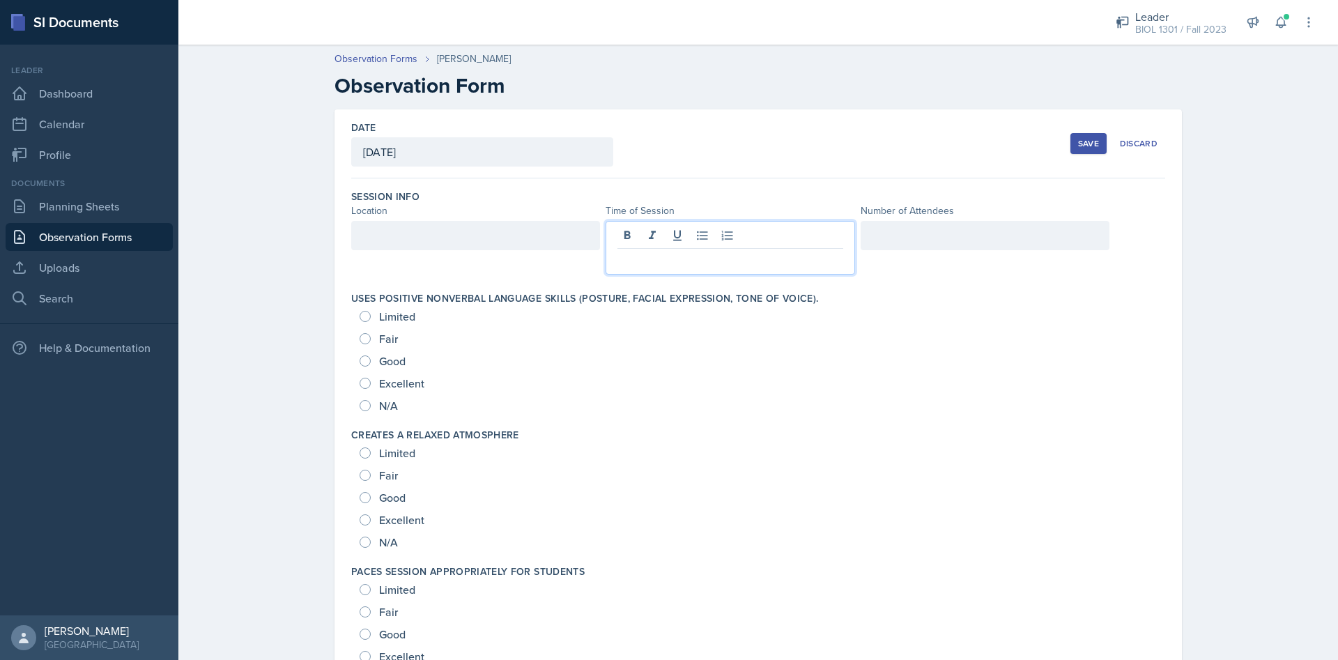
click at [914, 235] on div at bounding box center [985, 235] width 249 height 29
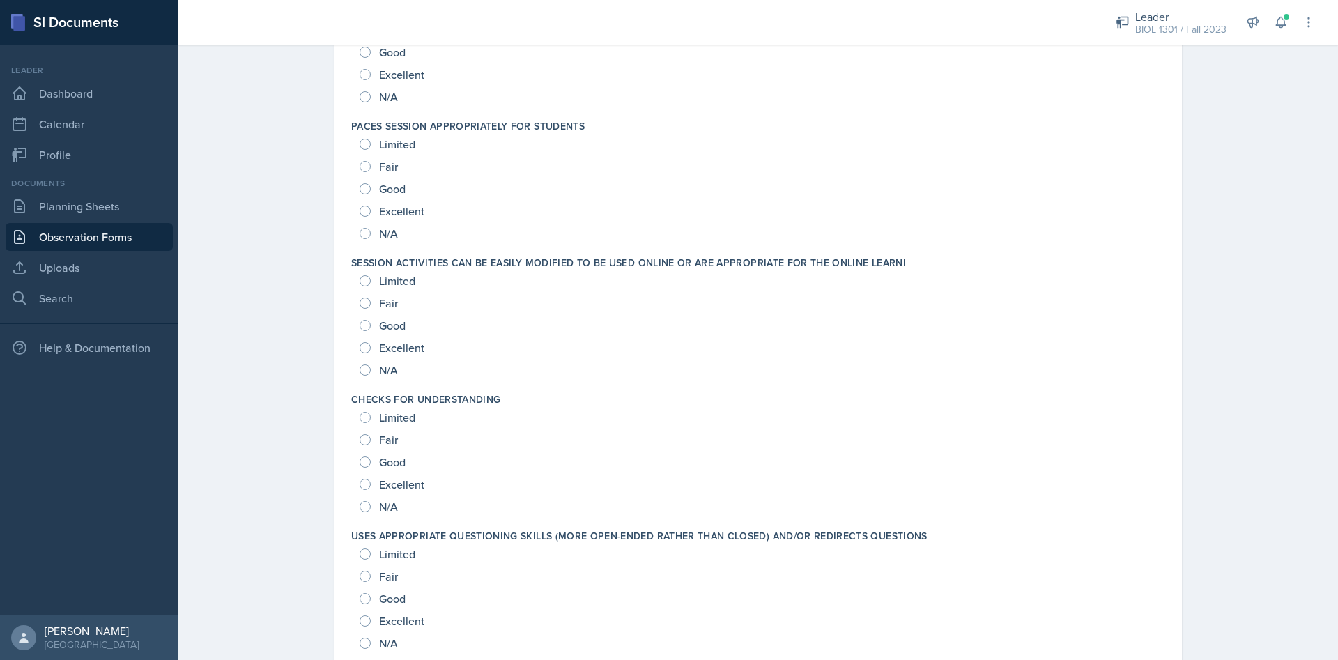
scroll to position [477, 0]
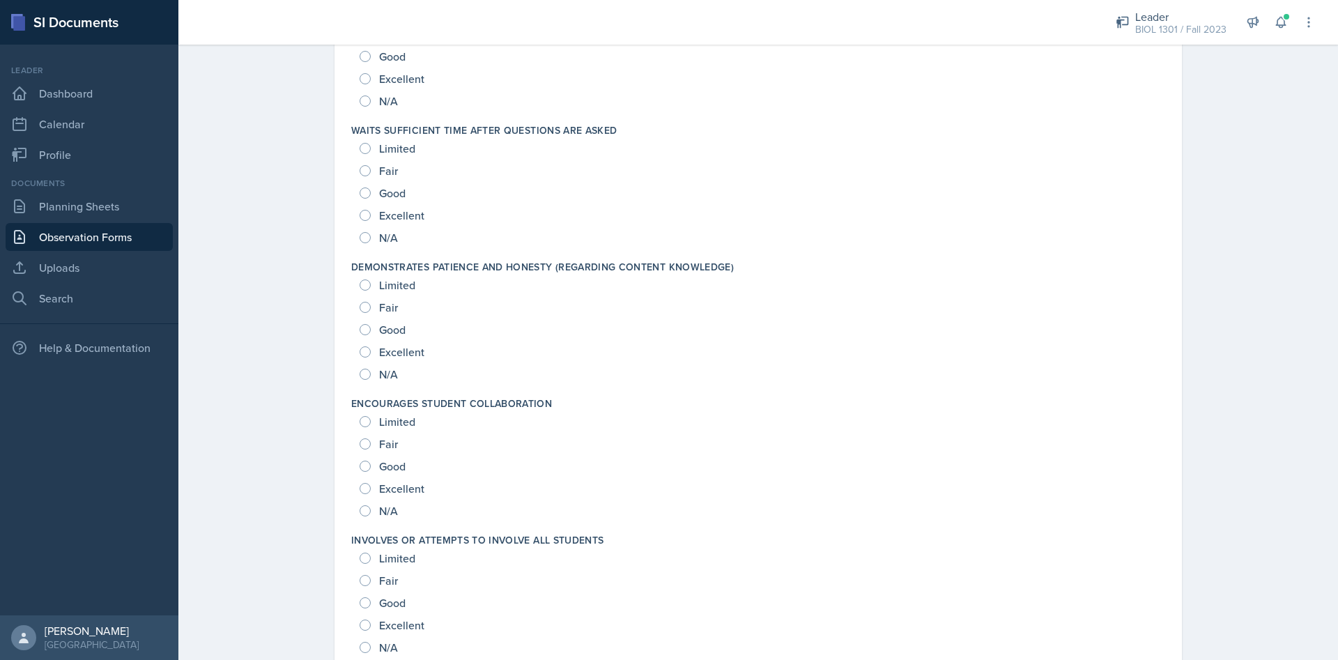
click at [360, 221] on div "Excellent" at bounding box center [394, 215] width 68 height 22
click at [360, 212] on input "Excellent" at bounding box center [365, 215] width 11 height 11
radio input "true"
click at [360, 170] on input "Fair" at bounding box center [365, 170] width 11 height 11
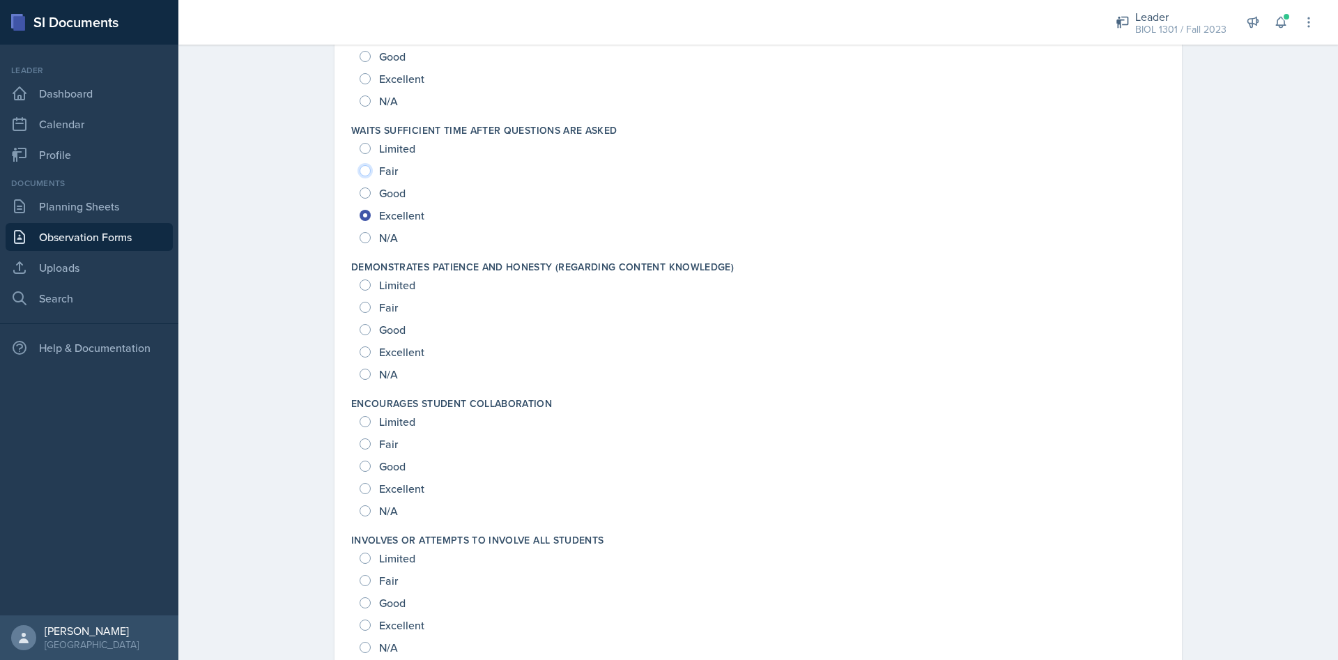
radio input "true"
click at [360, 199] on div "Good" at bounding box center [384, 193] width 49 height 22
click at [381, 193] on span "Good" at bounding box center [392, 193] width 26 height 14
click at [371, 193] on input "Good" at bounding box center [365, 192] width 11 height 11
radio input "true"
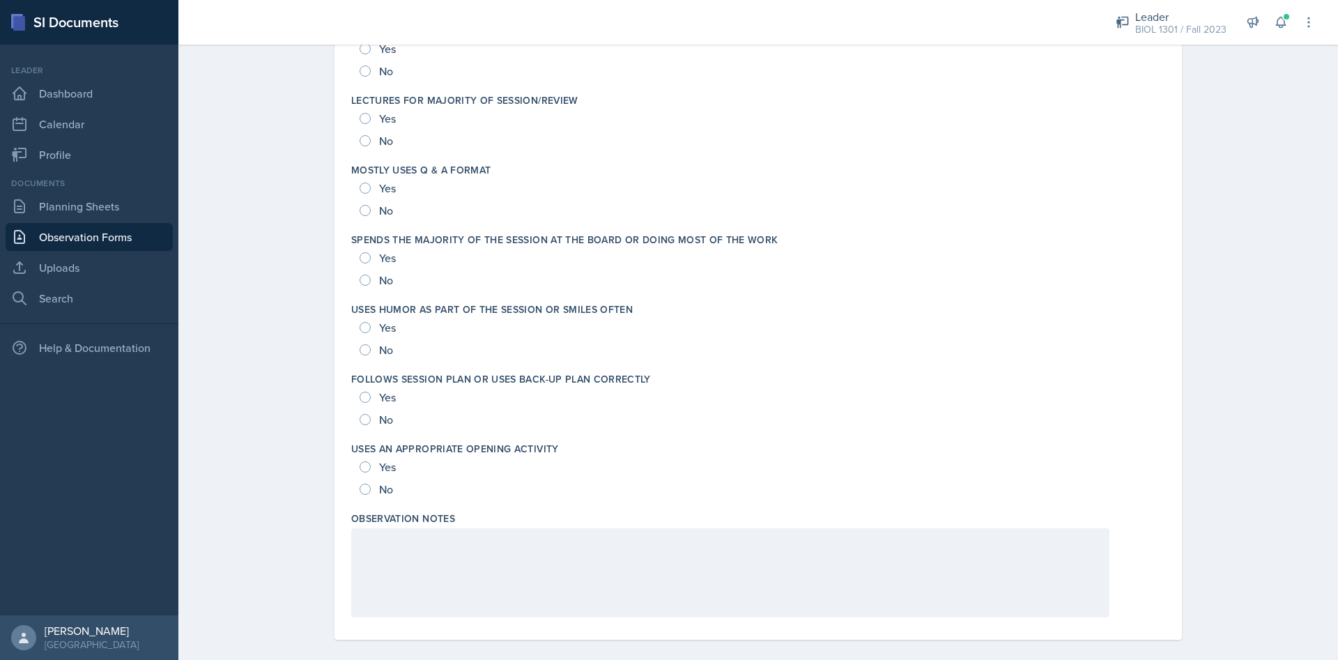
scroll to position [2520, 0]
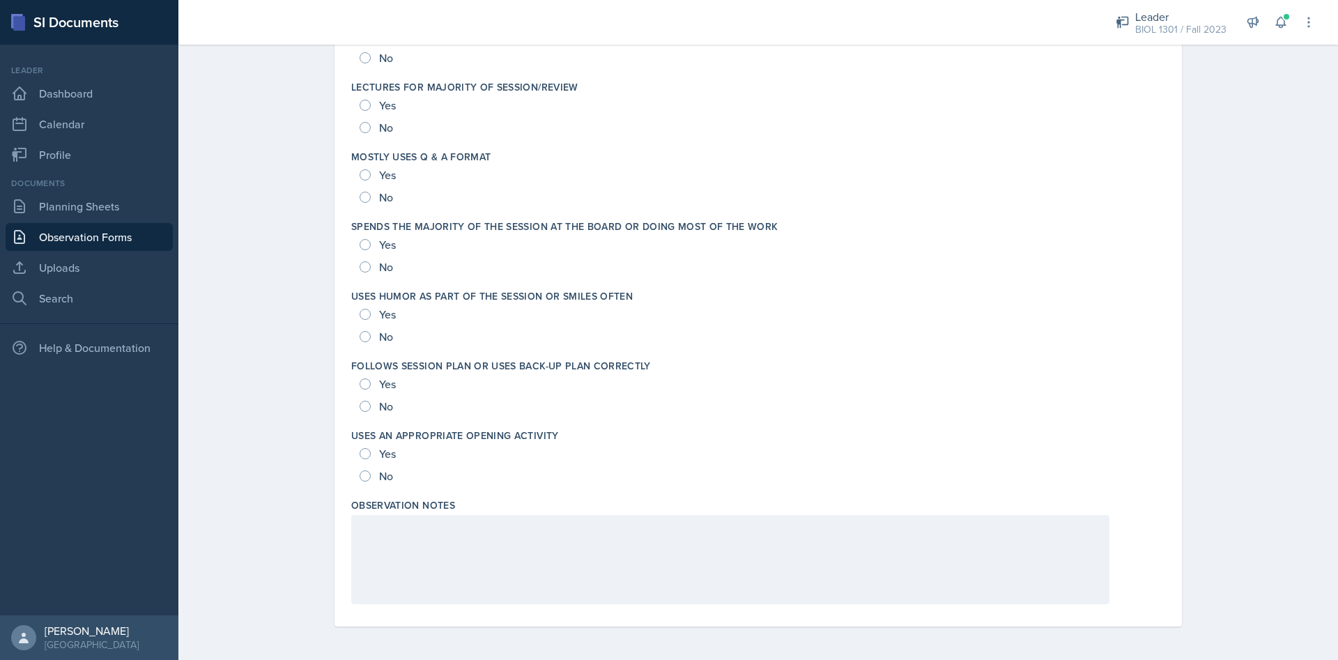
click at [507, 542] on div at bounding box center [730, 559] width 758 height 89
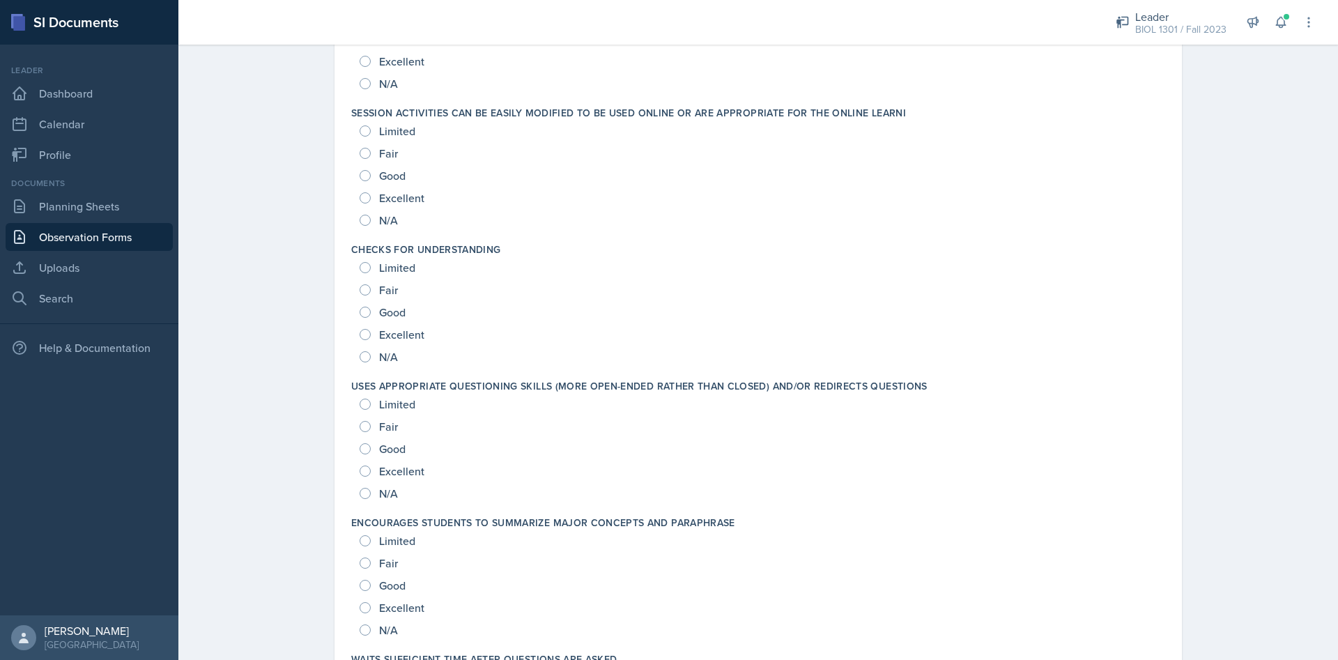
scroll to position [0, 0]
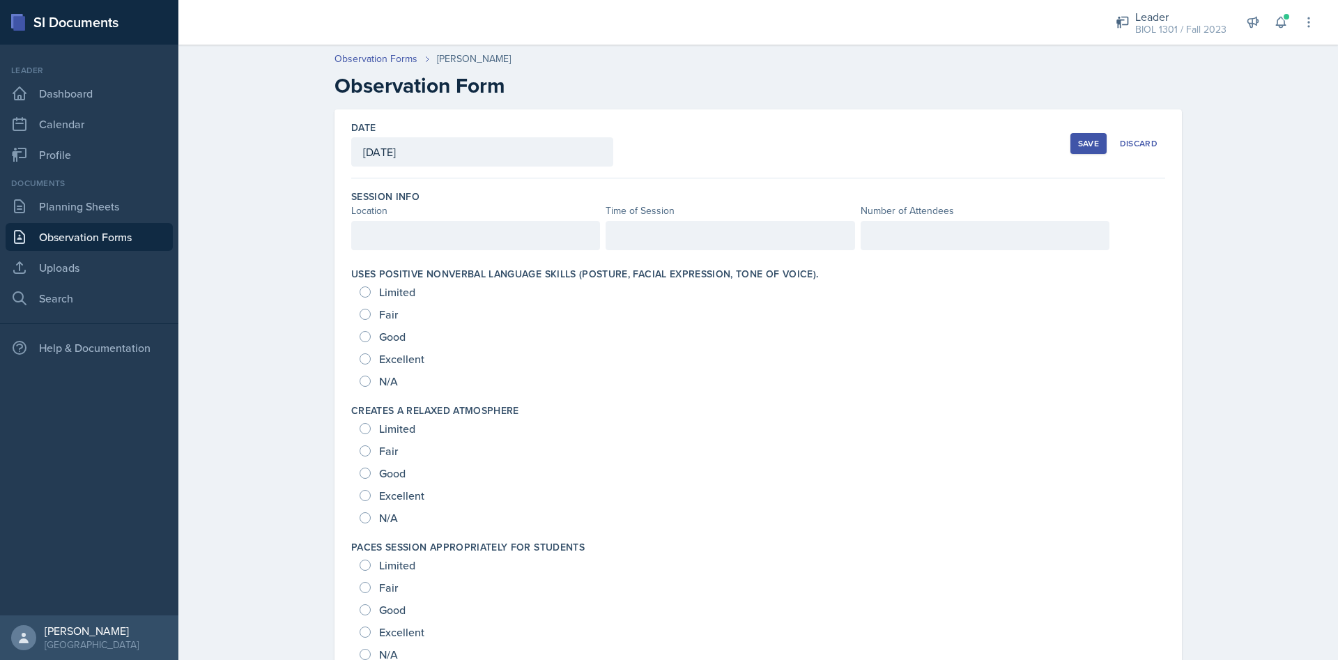
click at [1078, 140] on div "Save" at bounding box center [1088, 143] width 21 height 11
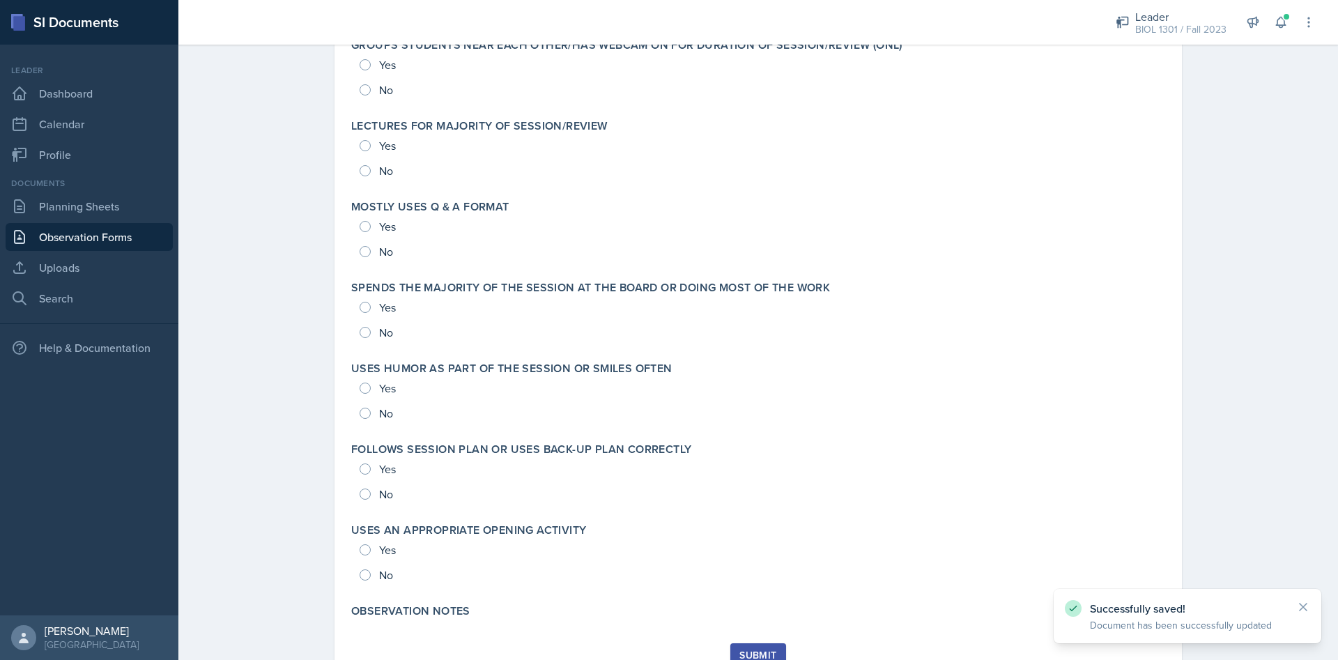
scroll to position [2844, 0]
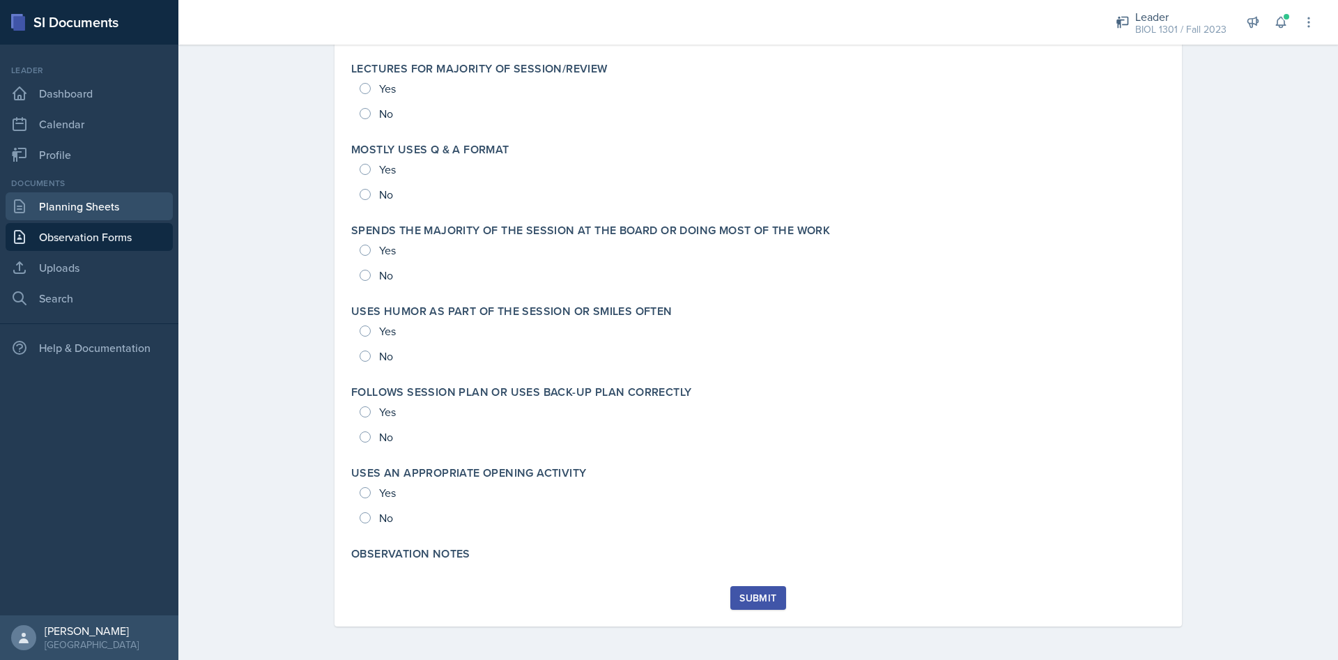
click at [77, 207] on link "Planning Sheets" at bounding box center [89, 206] width 167 height 28
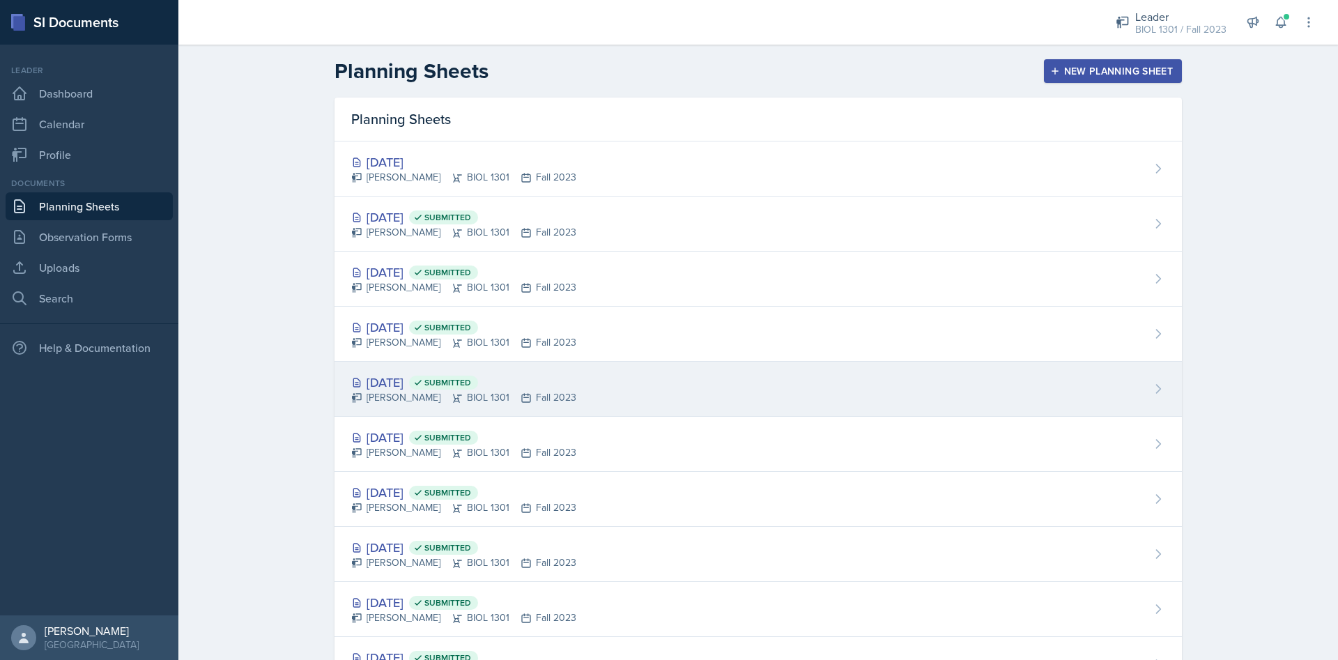
scroll to position [395, 0]
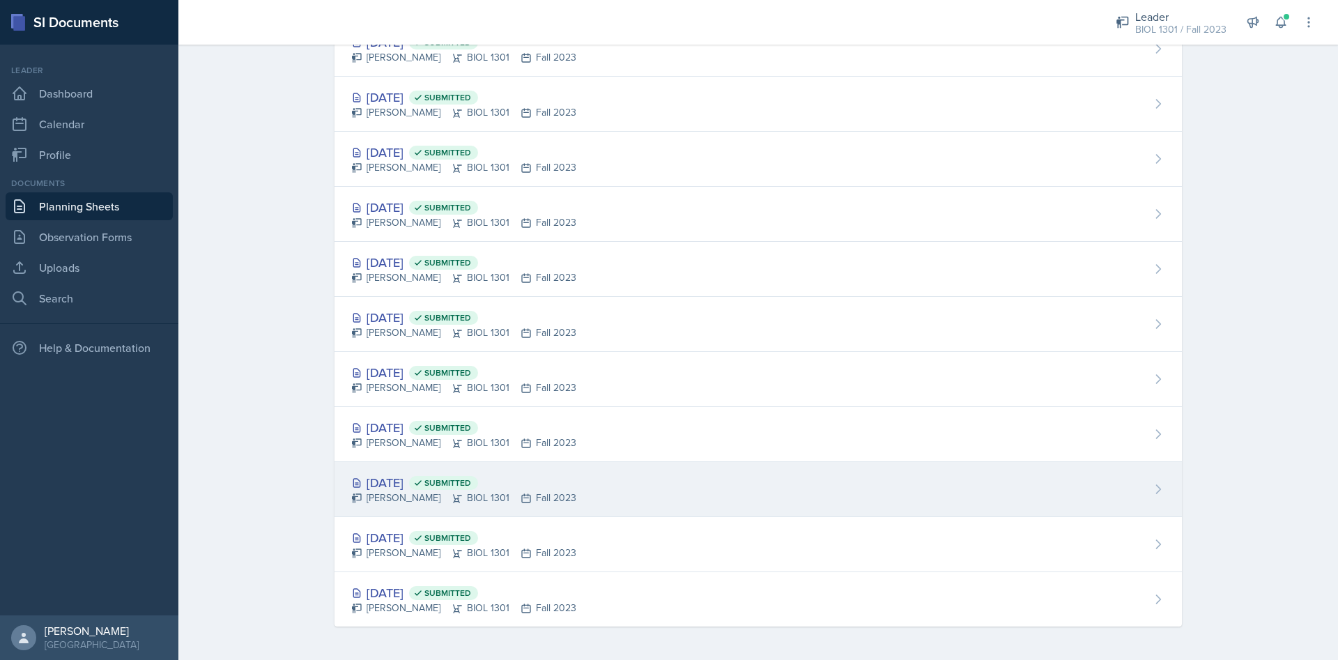
click at [409, 475] on div "Sep 11th, 2023 Submitted" at bounding box center [463, 482] width 225 height 19
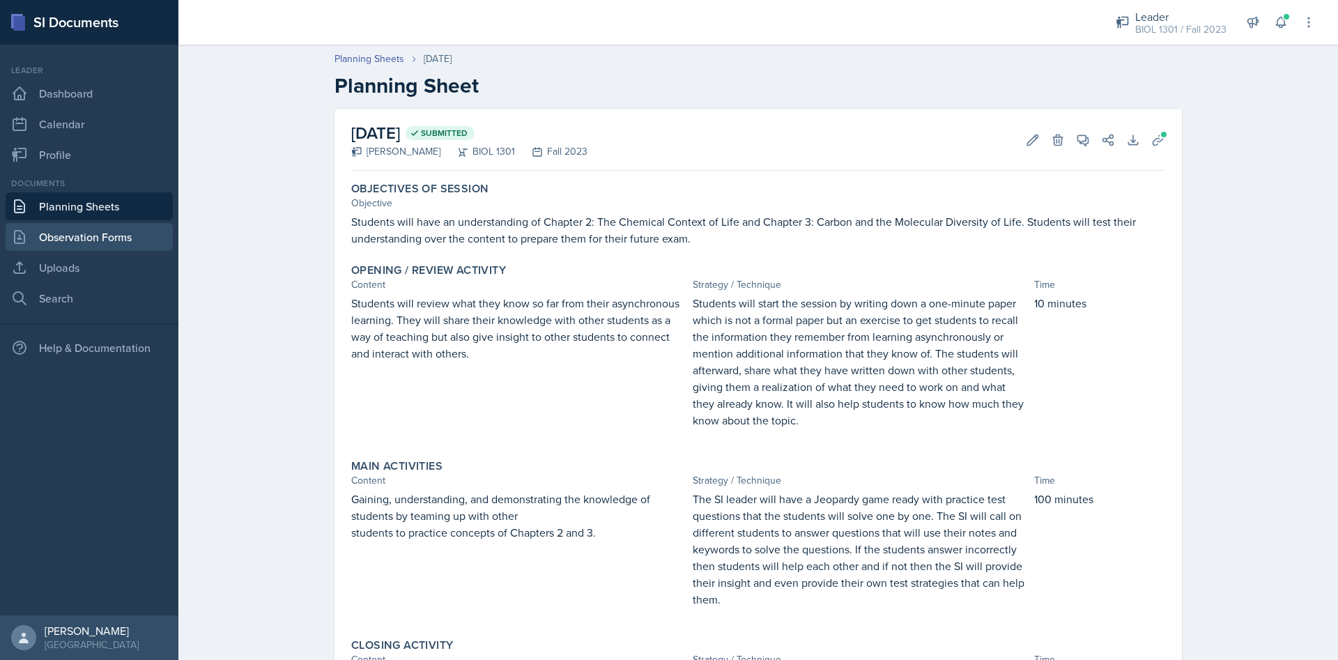
click at [72, 241] on link "Observation Forms" at bounding box center [89, 237] width 167 height 28
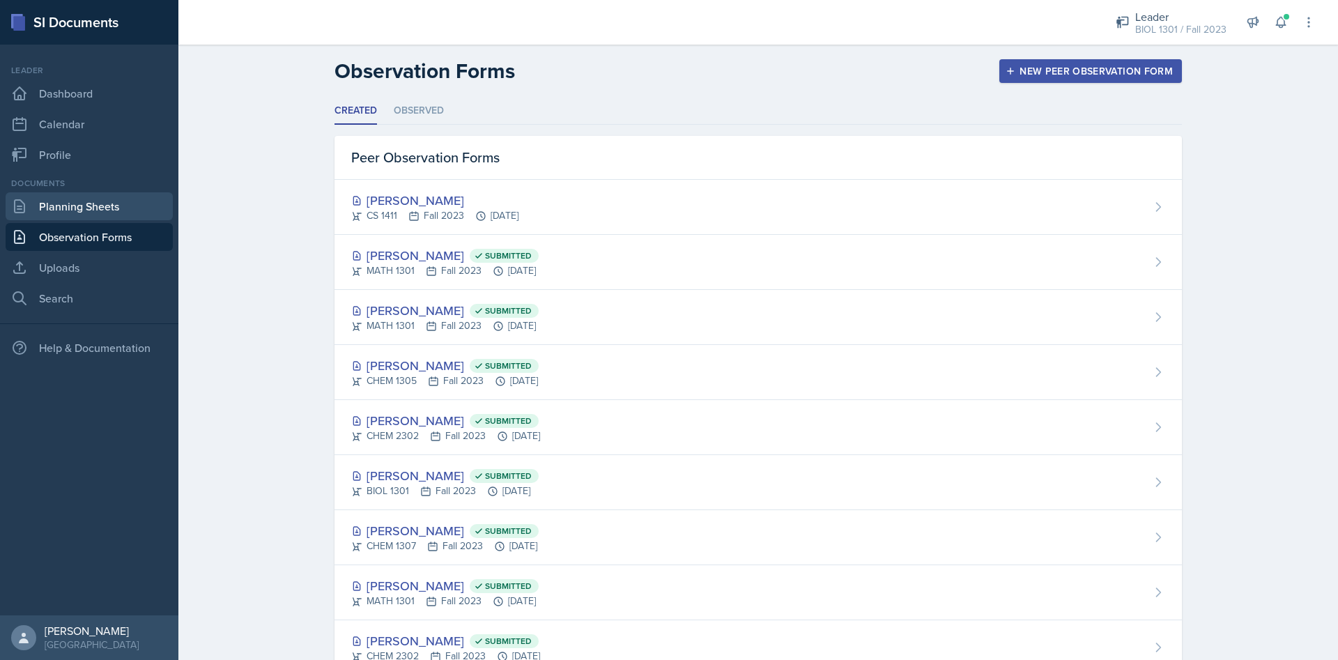
click at [75, 208] on link "Planning Sheets" at bounding box center [89, 206] width 167 height 28
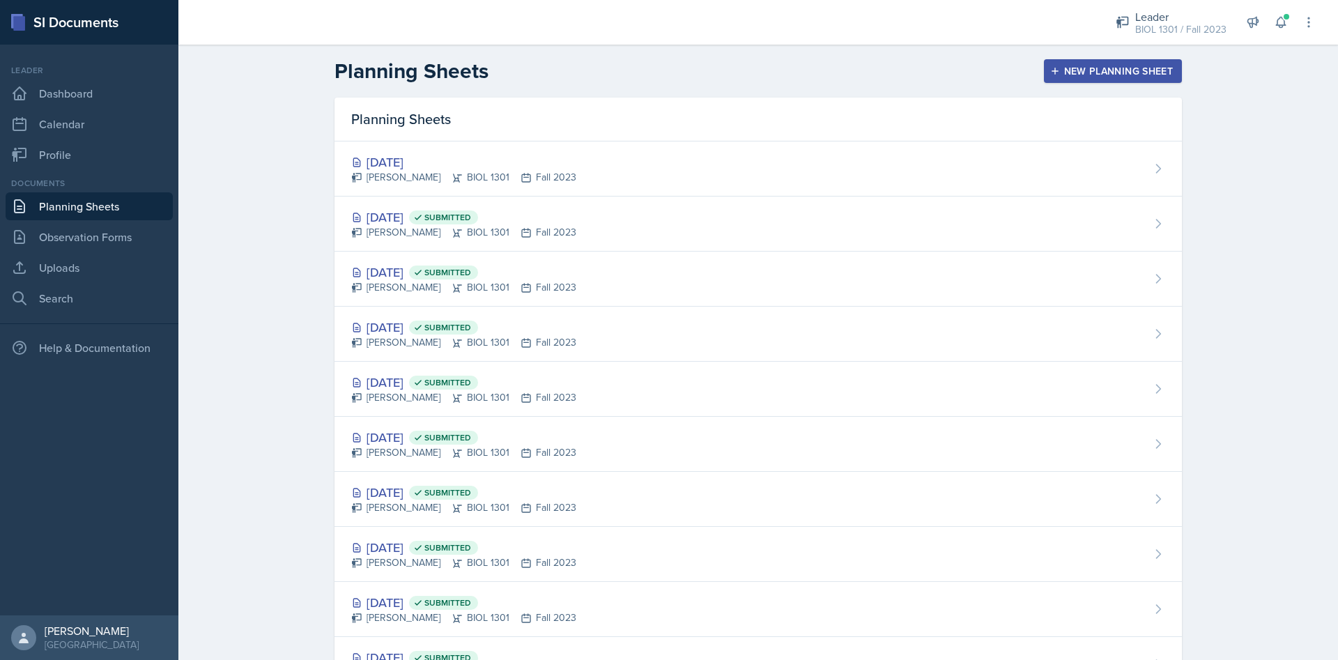
click at [1250, 153] on div "Planning Sheets New Planning Sheet Planning Sheets Aug 25th, 2025 Tina Prajapat…" at bounding box center [758, 550] width 1160 height 1011
